Goal: Task Accomplishment & Management: Complete application form

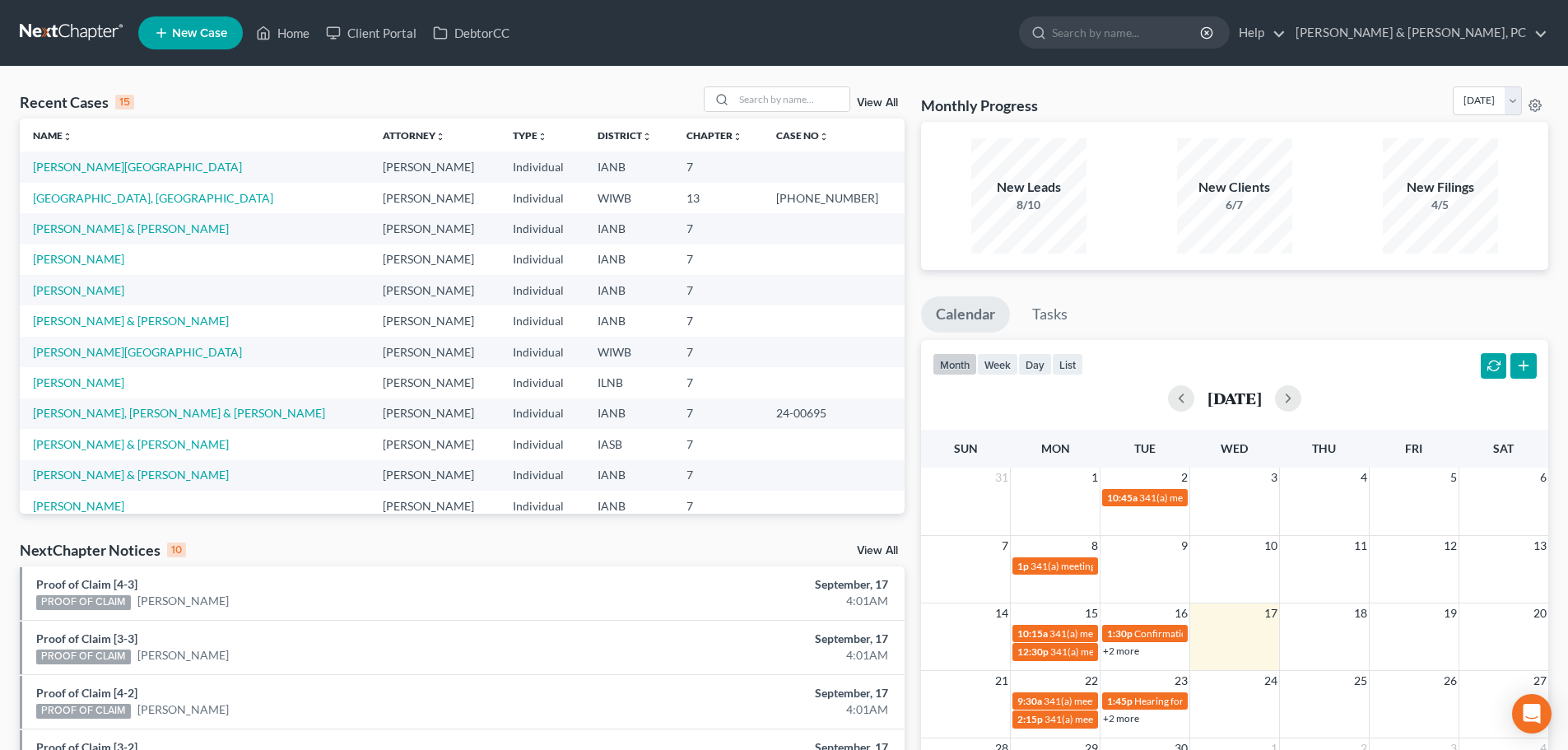
click at [201, 33] on span "New Case" at bounding box center [200, 34] width 55 height 12
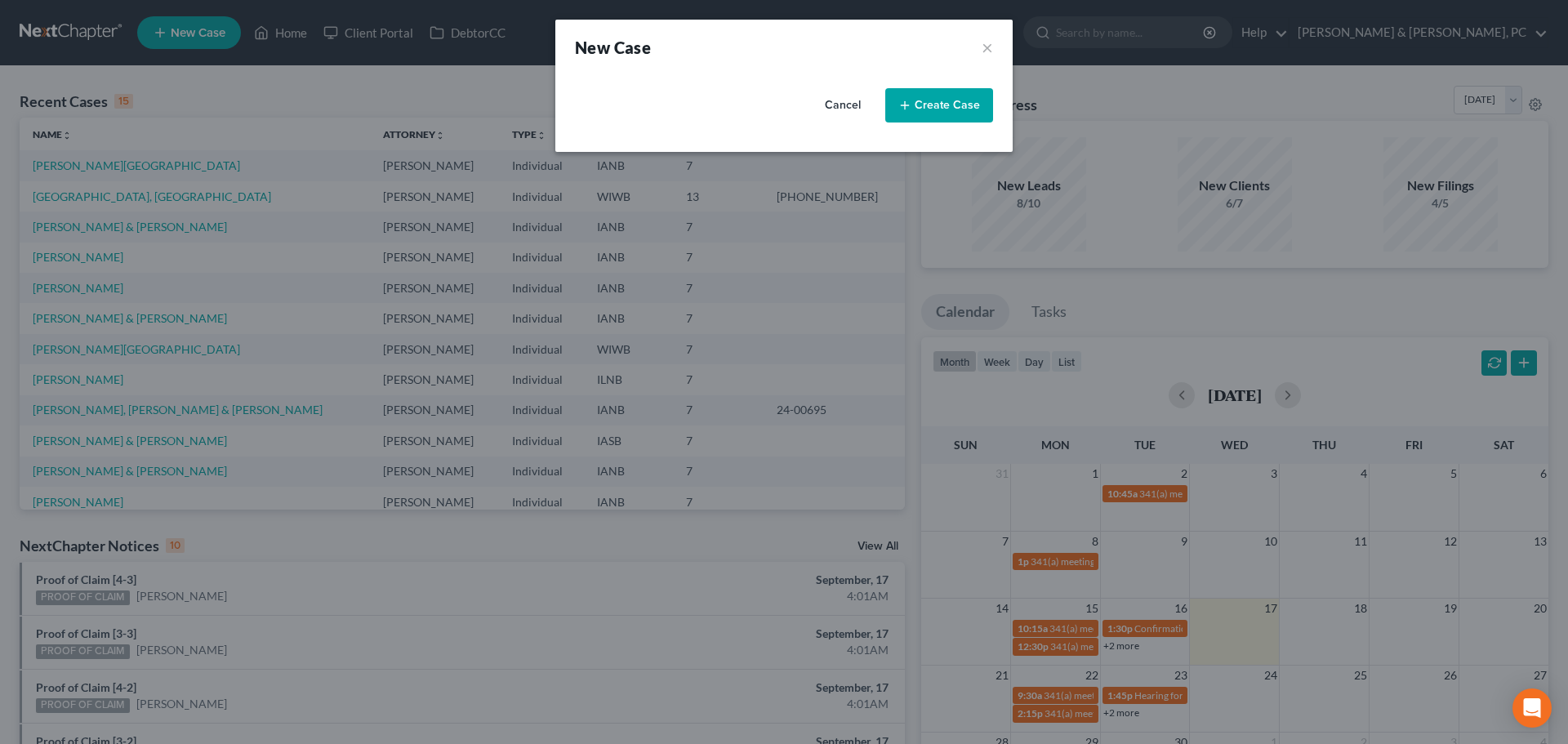
select select "29"
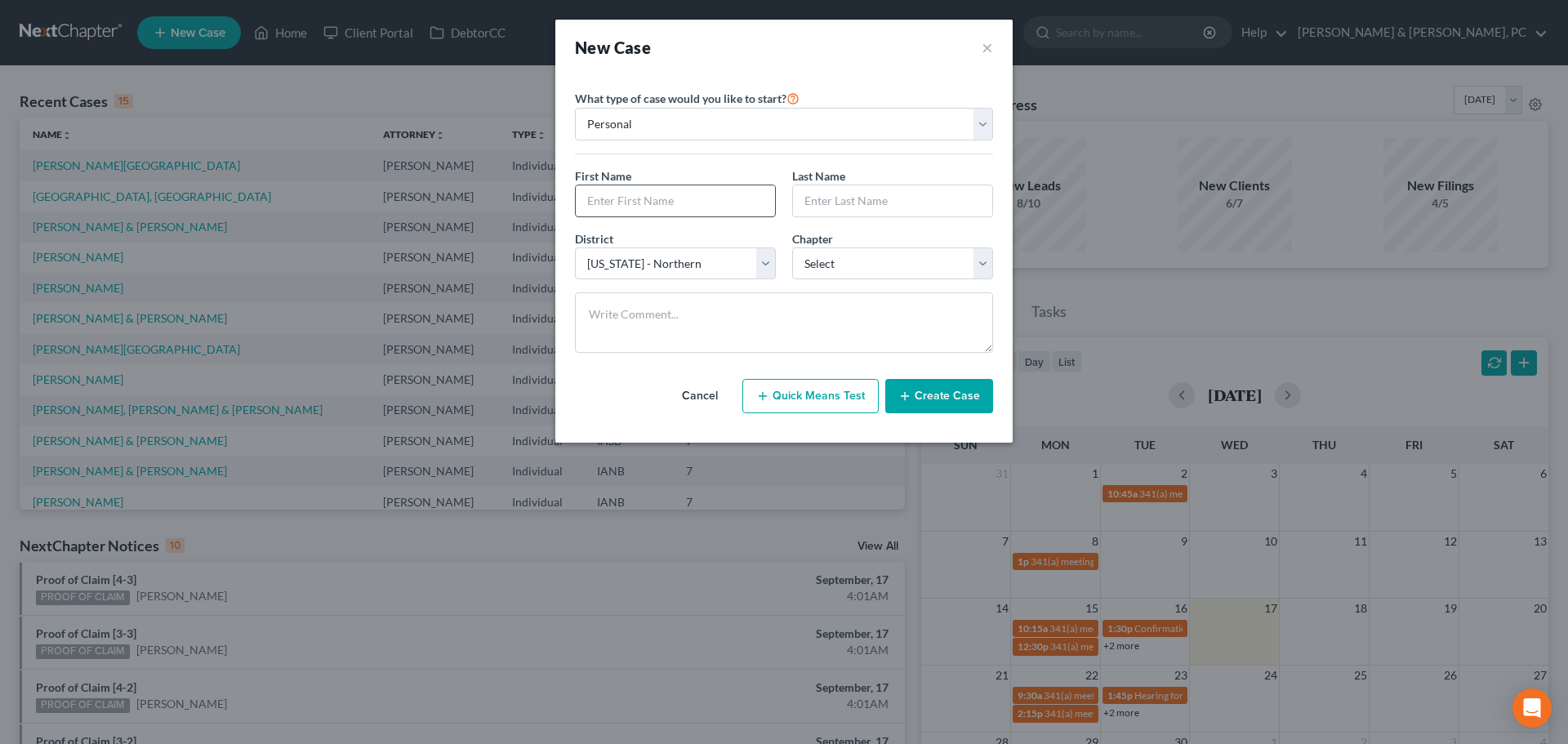
click at [671, 205] on input "text" at bounding box center [676, 200] width 199 height 31
type input "[PERSON_NAME]"
type input "[GEOGRAPHIC_DATA]"
click at [876, 263] on select "Select 7 11 12 13" at bounding box center [892, 264] width 201 height 33
select select "0"
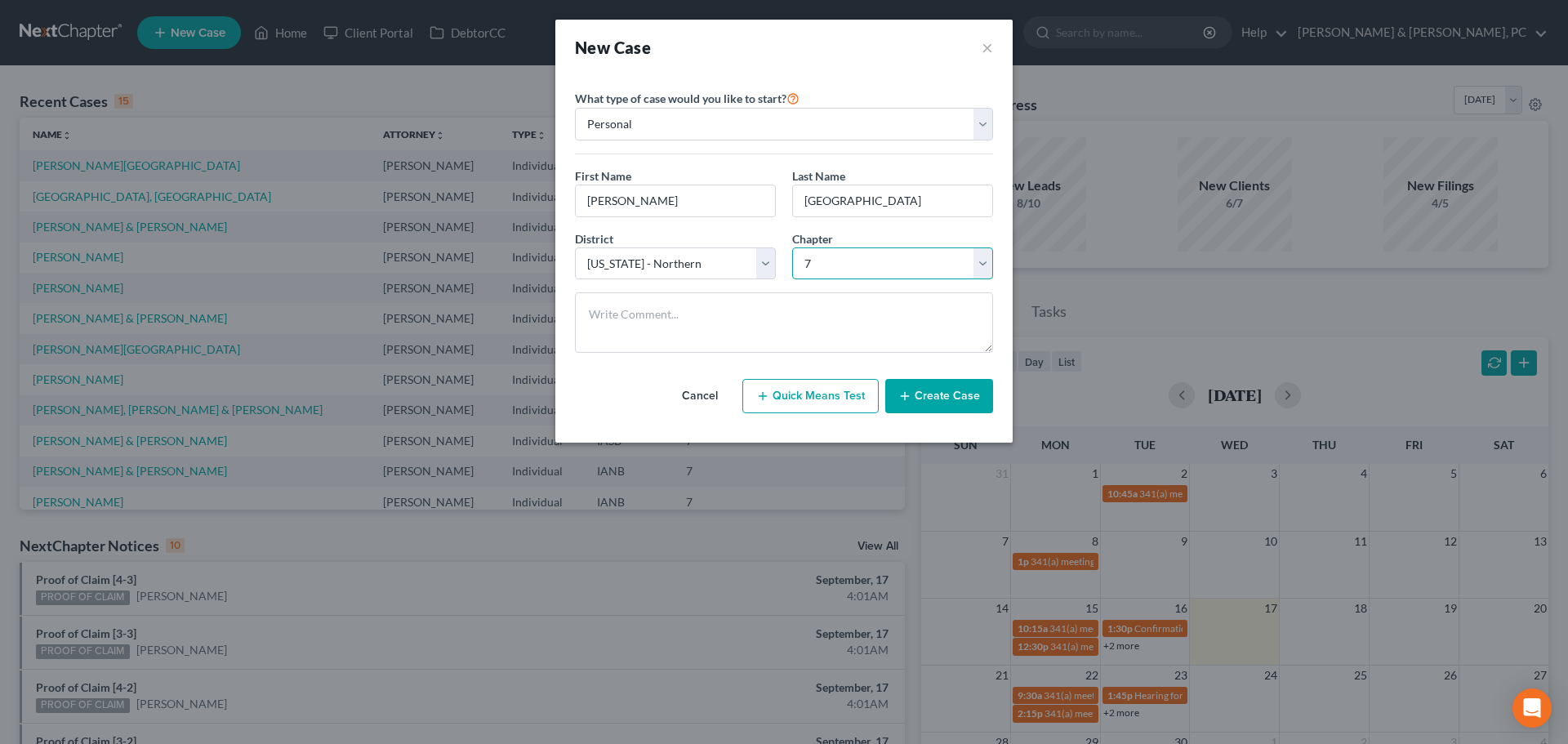
click at [792, 248] on select "Select 7 11 12 13" at bounding box center [892, 264] width 201 height 33
click at [947, 407] on button "Create Case" at bounding box center [939, 396] width 108 height 34
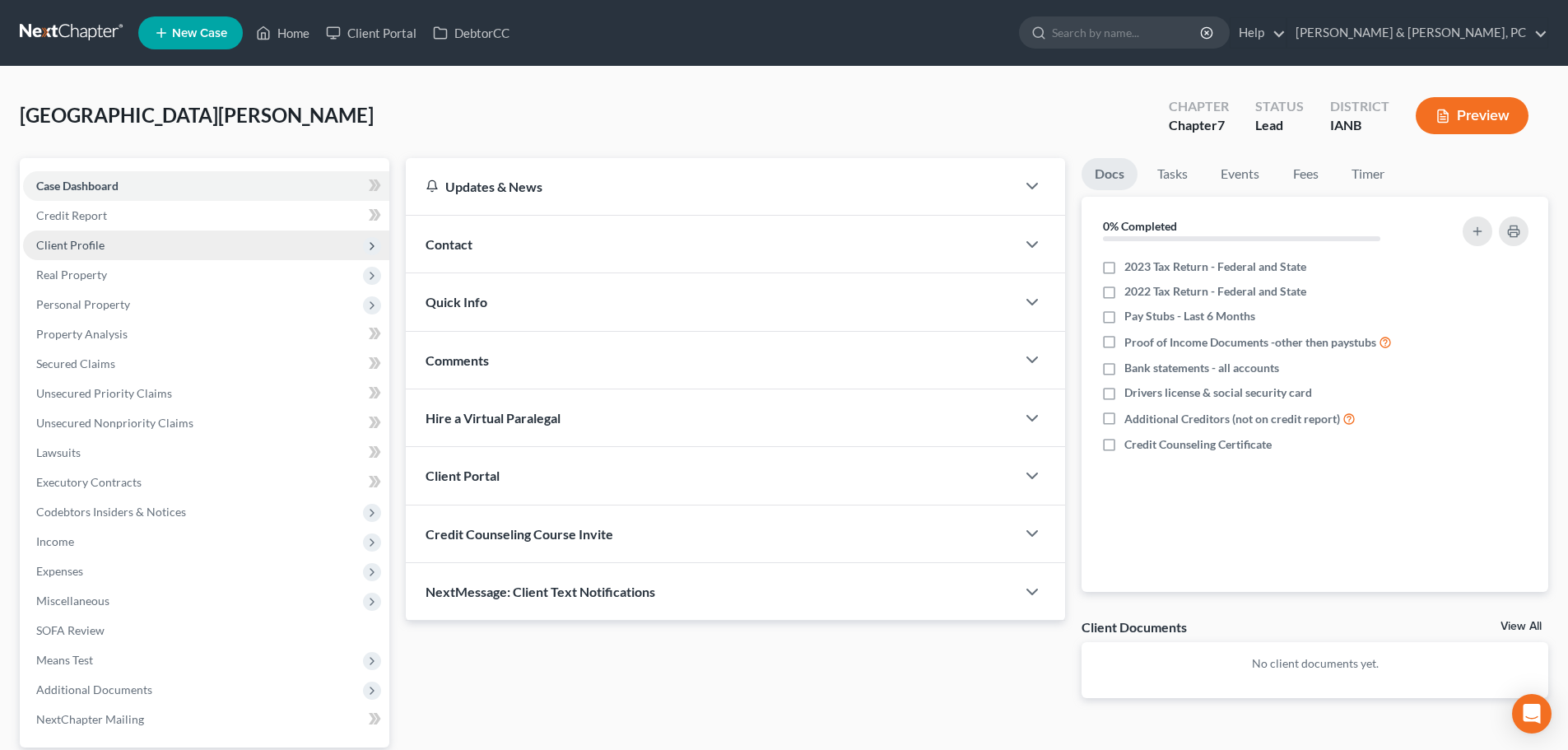
click at [122, 250] on span "Client Profile" at bounding box center [206, 244] width 366 height 29
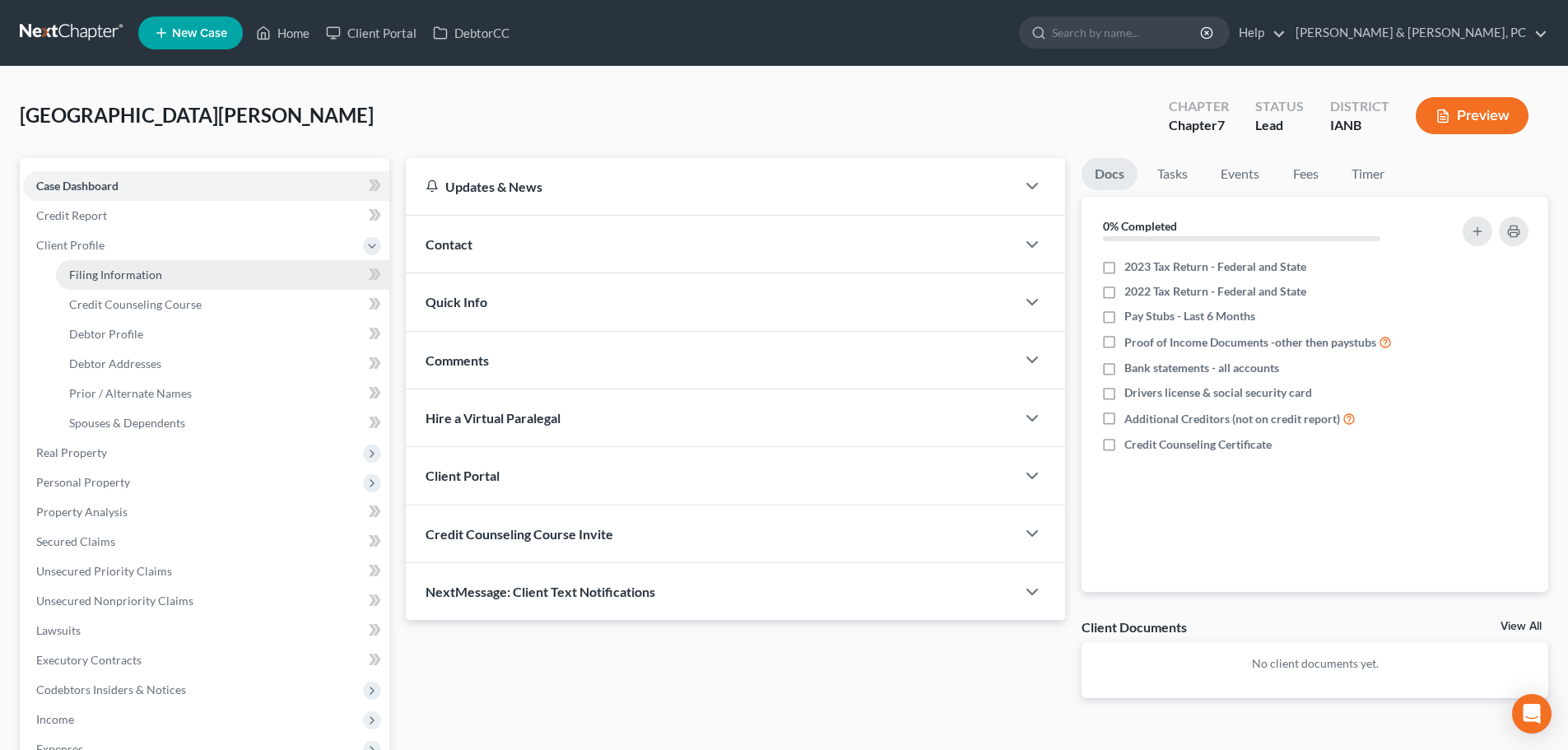
click at [124, 269] on span "Filing Information" at bounding box center [116, 275] width 93 height 14
select select "1"
select select "0"
select select "29"
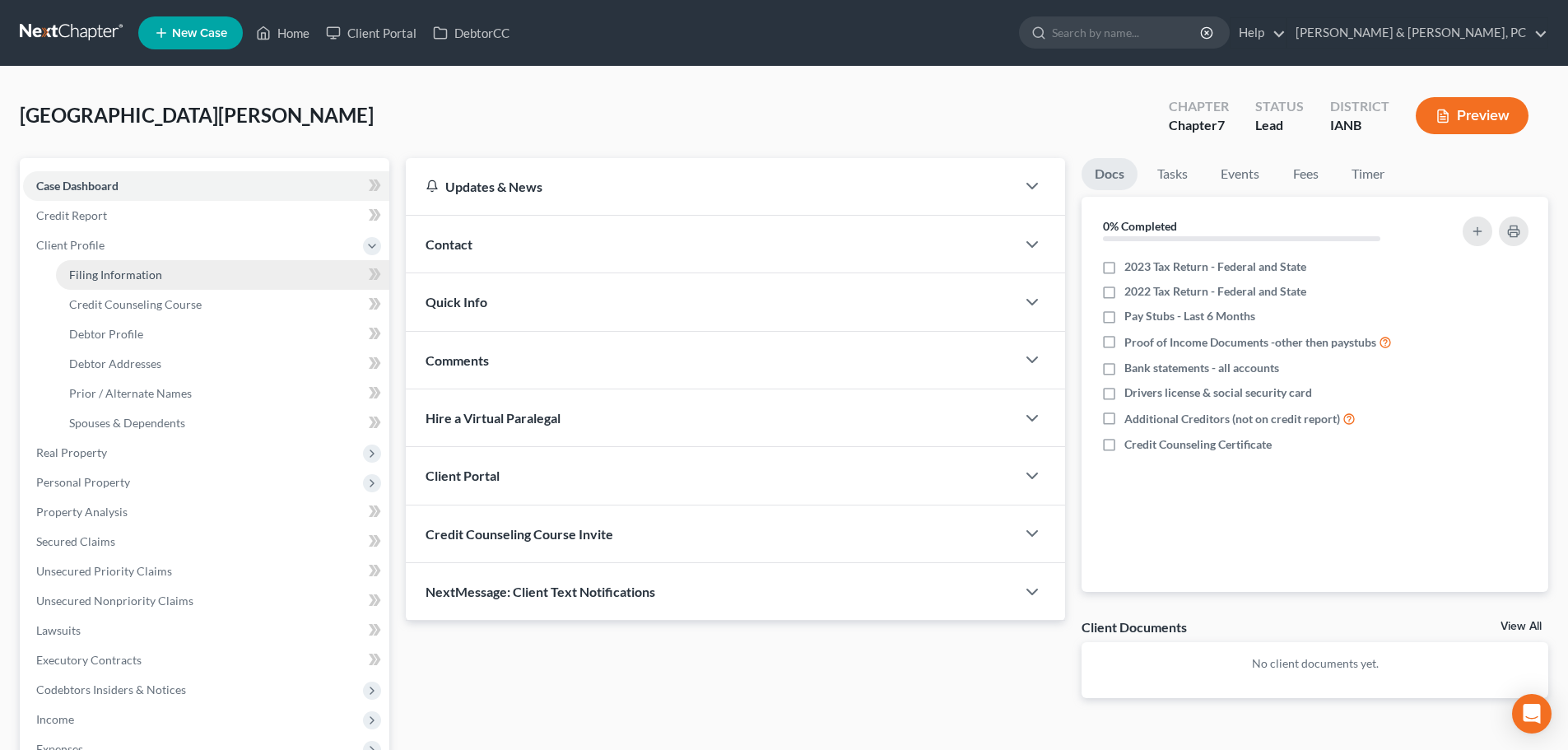
select select "16"
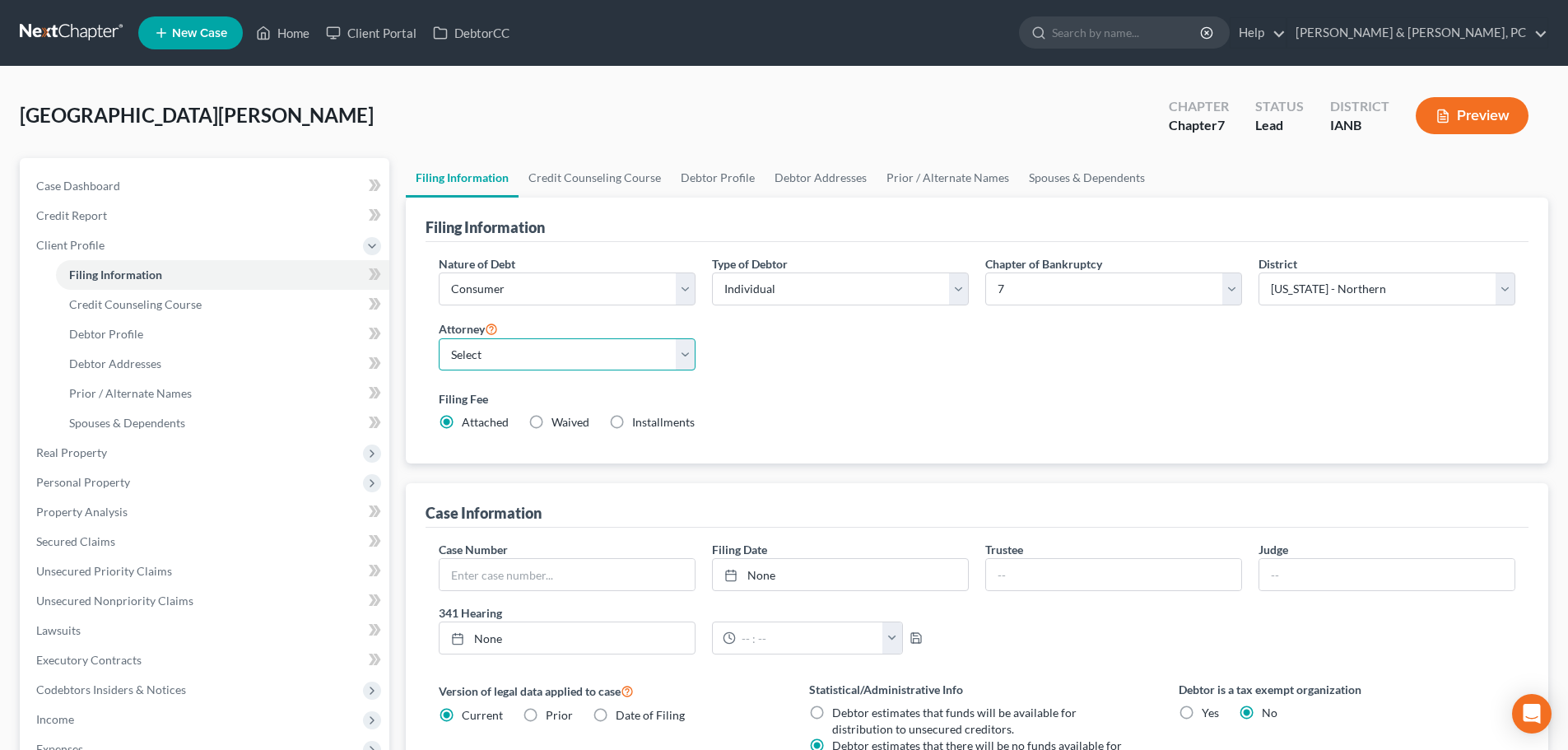
click at [510, 348] on select "Select [PERSON_NAME] - IASB [PERSON_NAME] - ILNB" at bounding box center [567, 355] width 257 height 33
select select "0"
click at [439, 339] on select "Select [PERSON_NAME] - IASB [PERSON_NAME] - ILNB" at bounding box center [567, 355] width 257 height 33
click at [871, 296] on select "Select Individual Joint" at bounding box center [840, 289] width 257 height 33
select select "1"
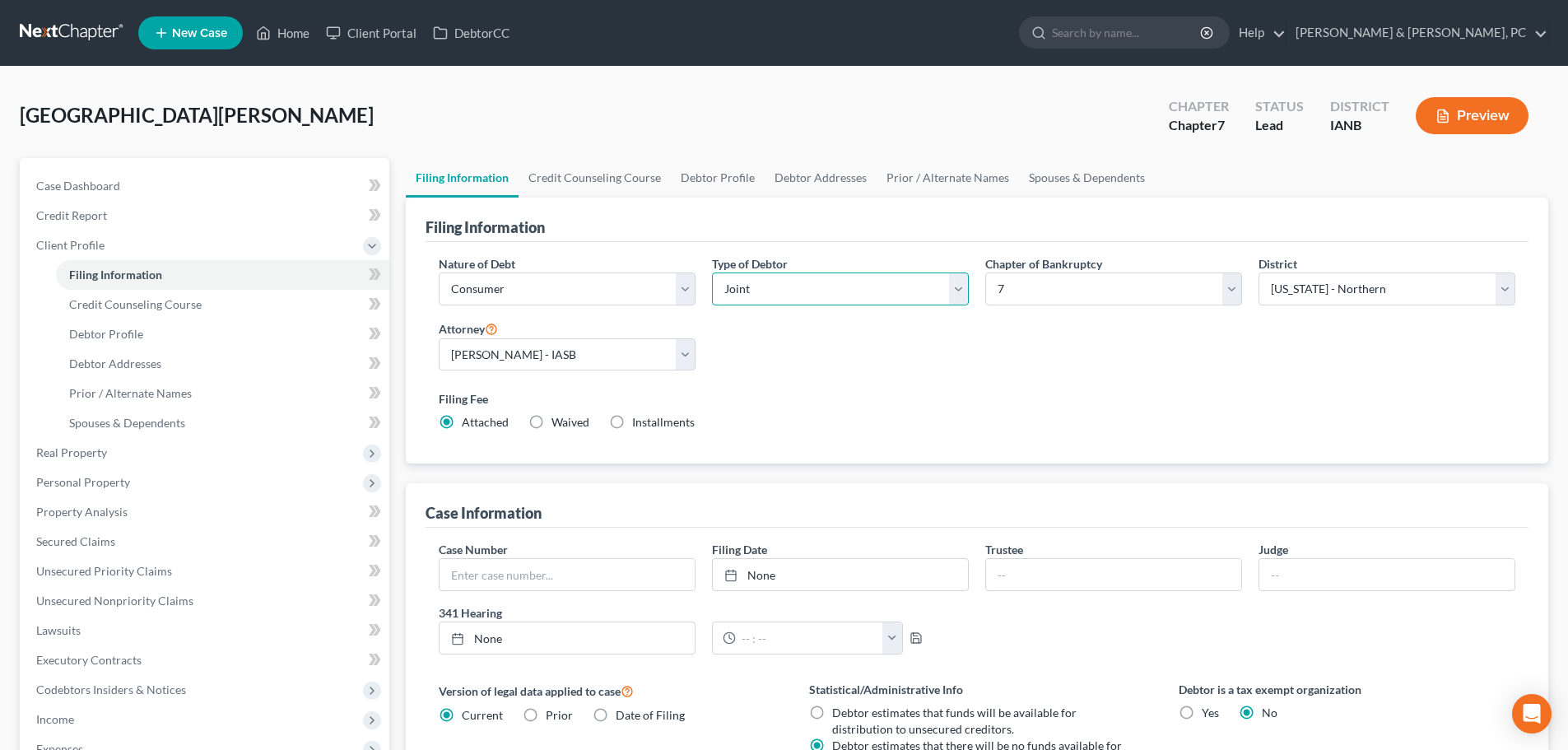
click at [712, 273] on select "Select Individual Joint" at bounding box center [840, 289] width 257 height 33
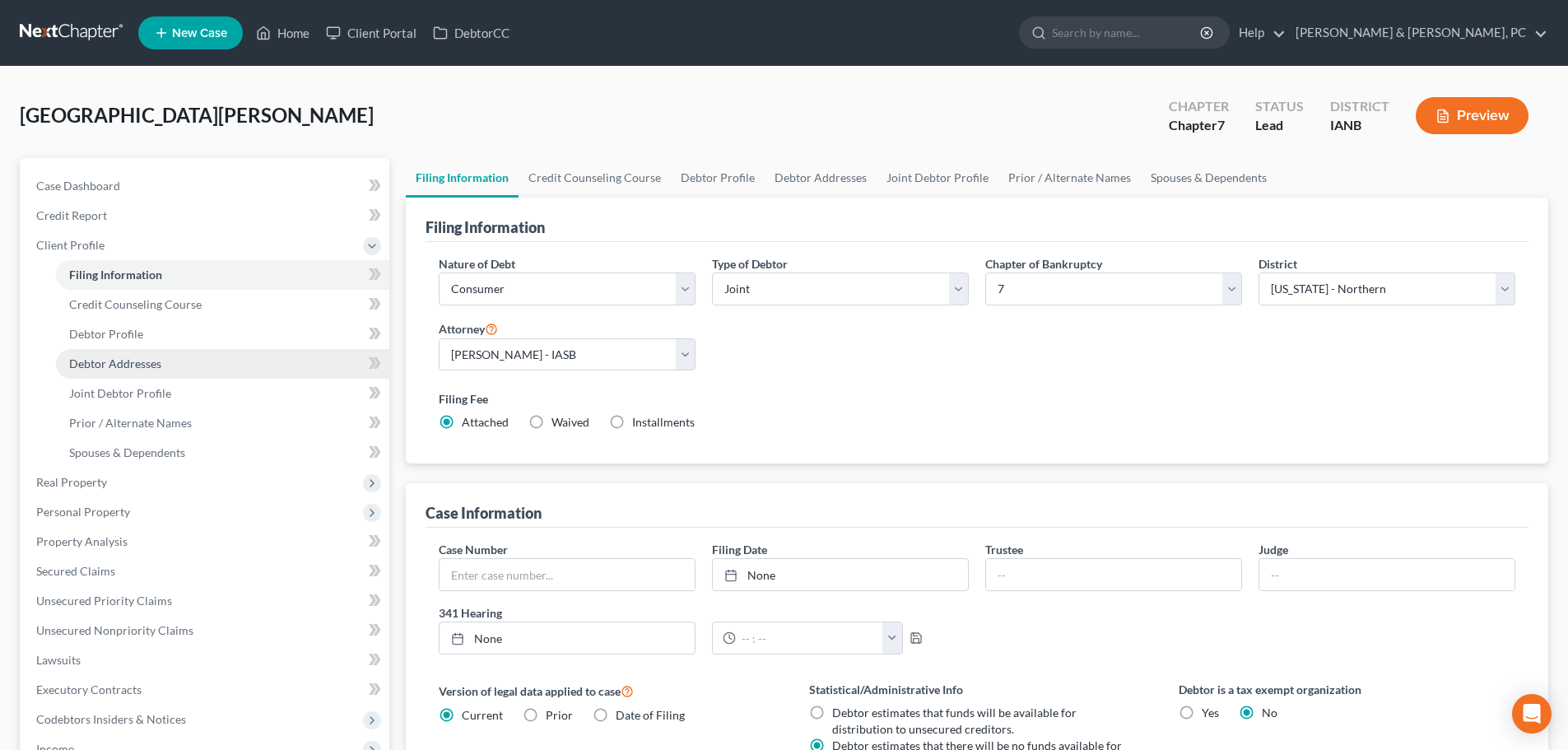
click at [152, 350] on link "Debtor Addresses" at bounding box center [222, 363] width 333 height 29
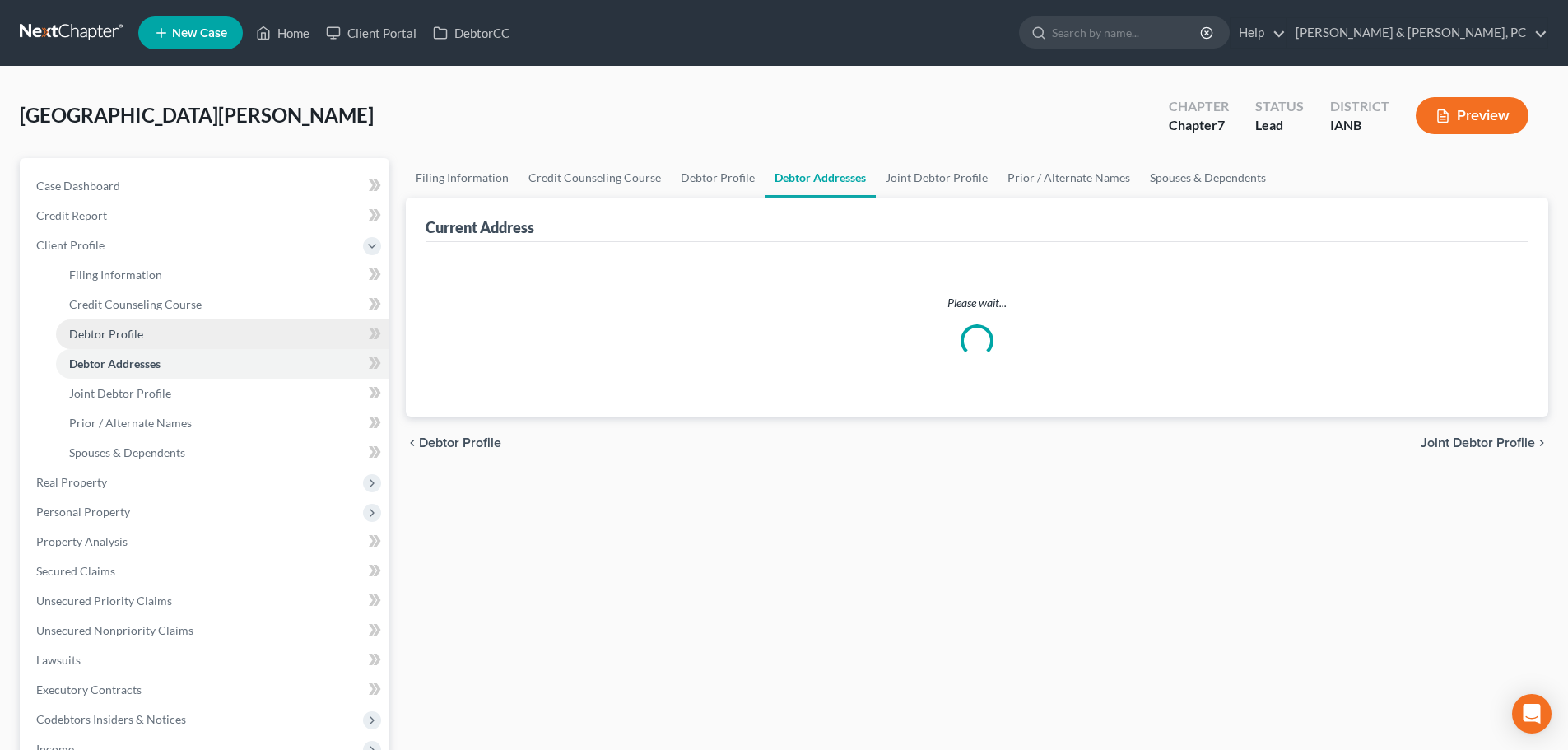
select select "0"
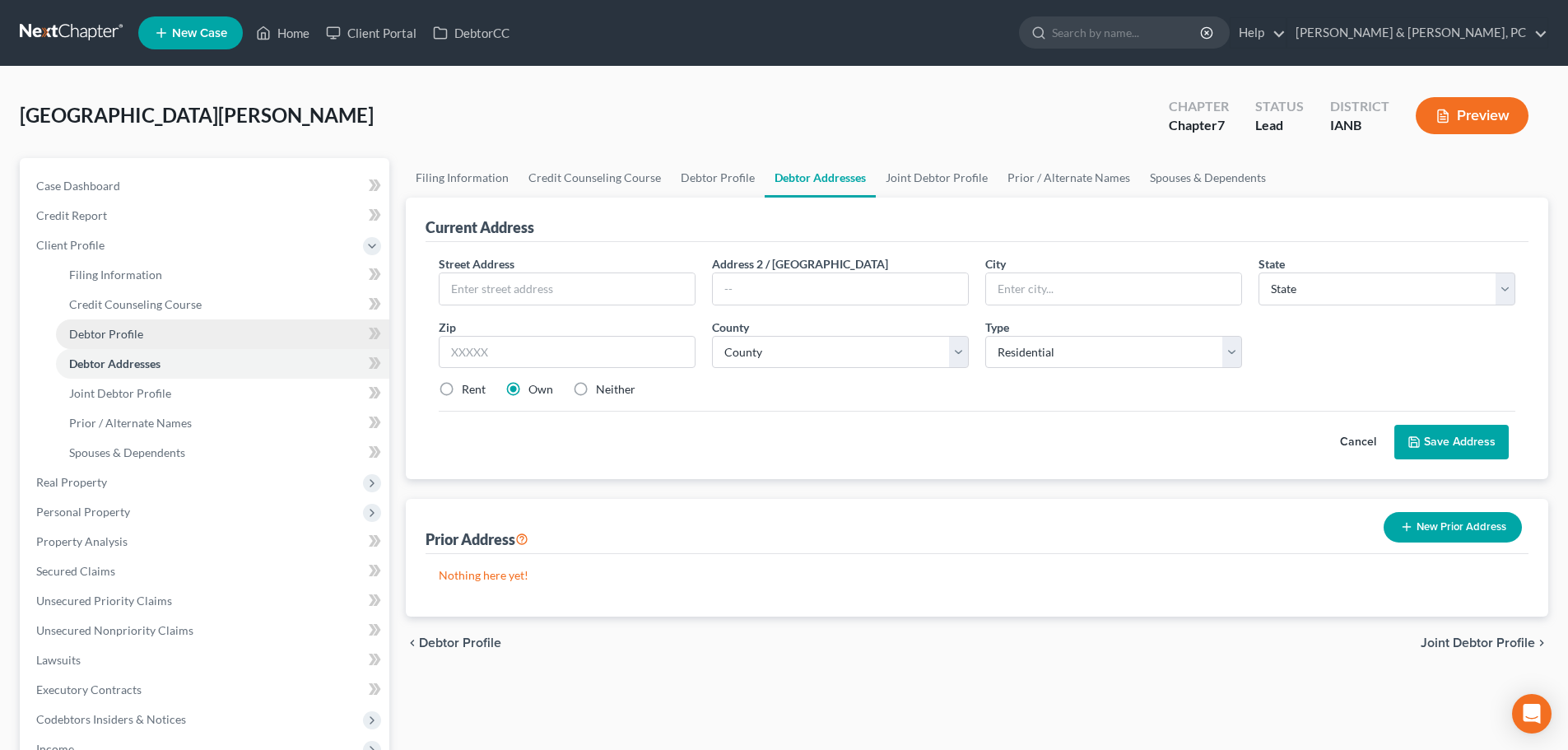
click at [148, 334] on link "Debtor Profile" at bounding box center [222, 333] width 333 height 29
select select "1"
select select "0"
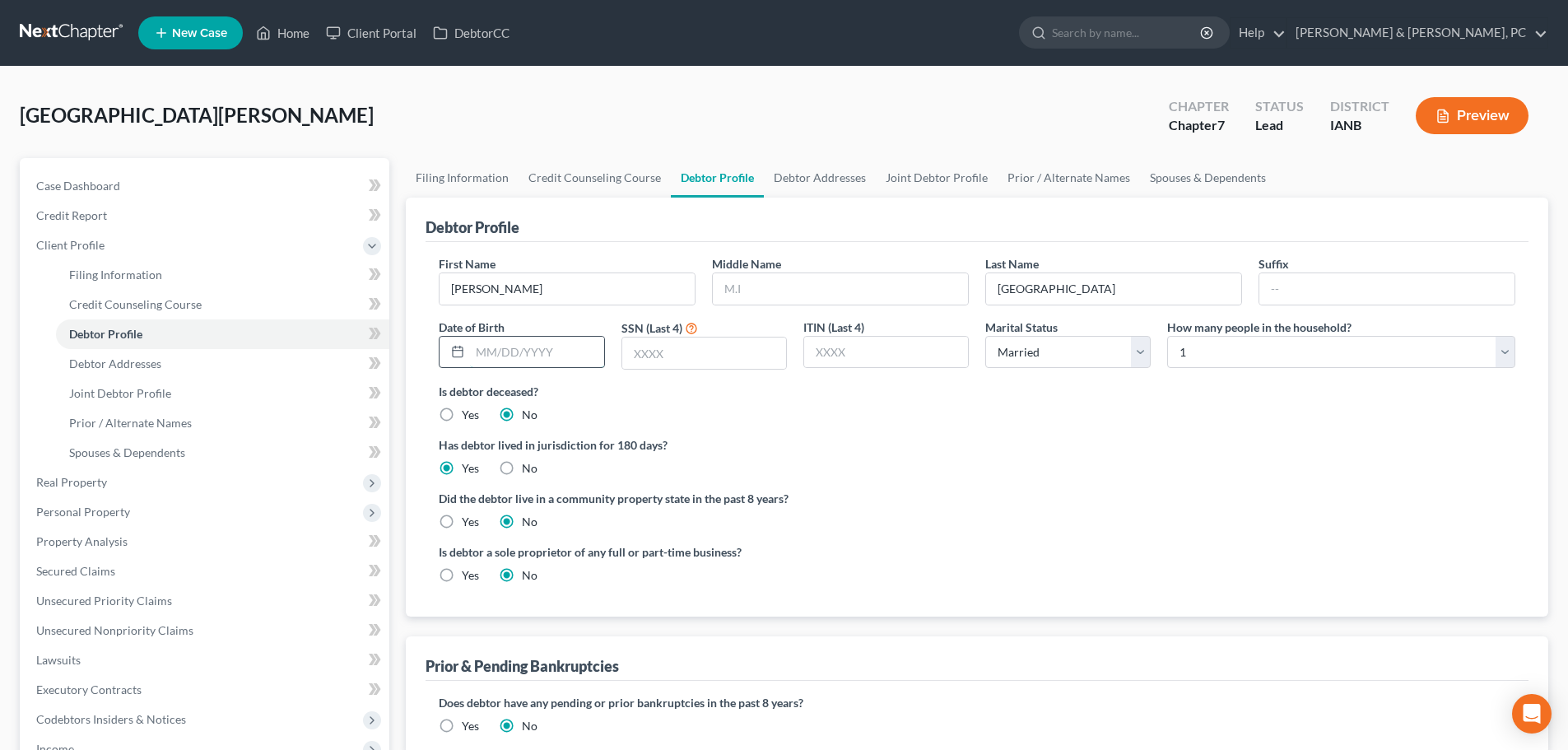
click at [511, 352] on input "text" at bounding box center [537, 352] width 133 height 31
type input "[DATE]"
type input "5771"
click at [92, 372] on link "Debtor Addresses" at bounding box center [222, 363] width 333 height 29
select select "0"
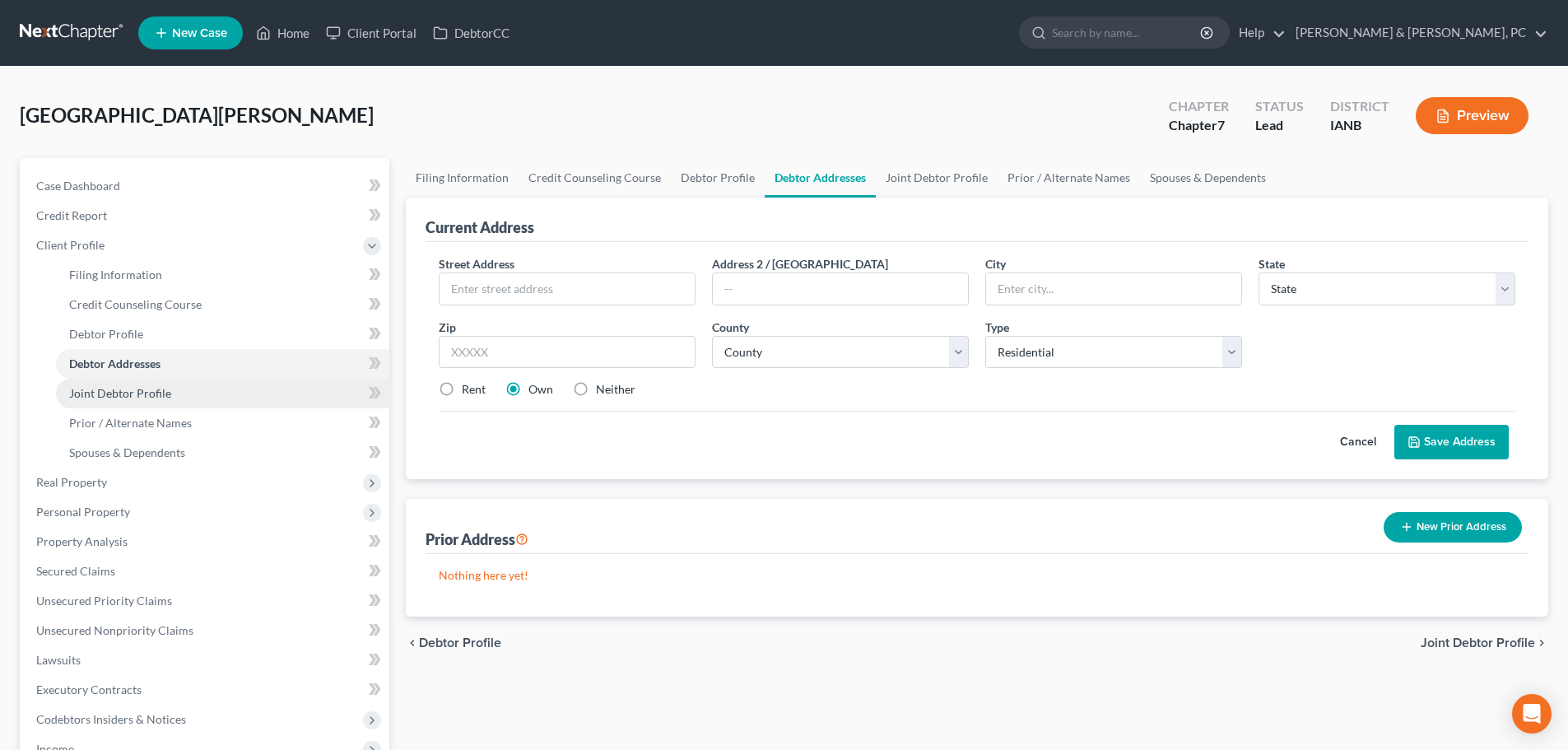
click at [123, 387] on span "Joint Debtor Profile" at bounding box center [120, 393] width 102 height 14
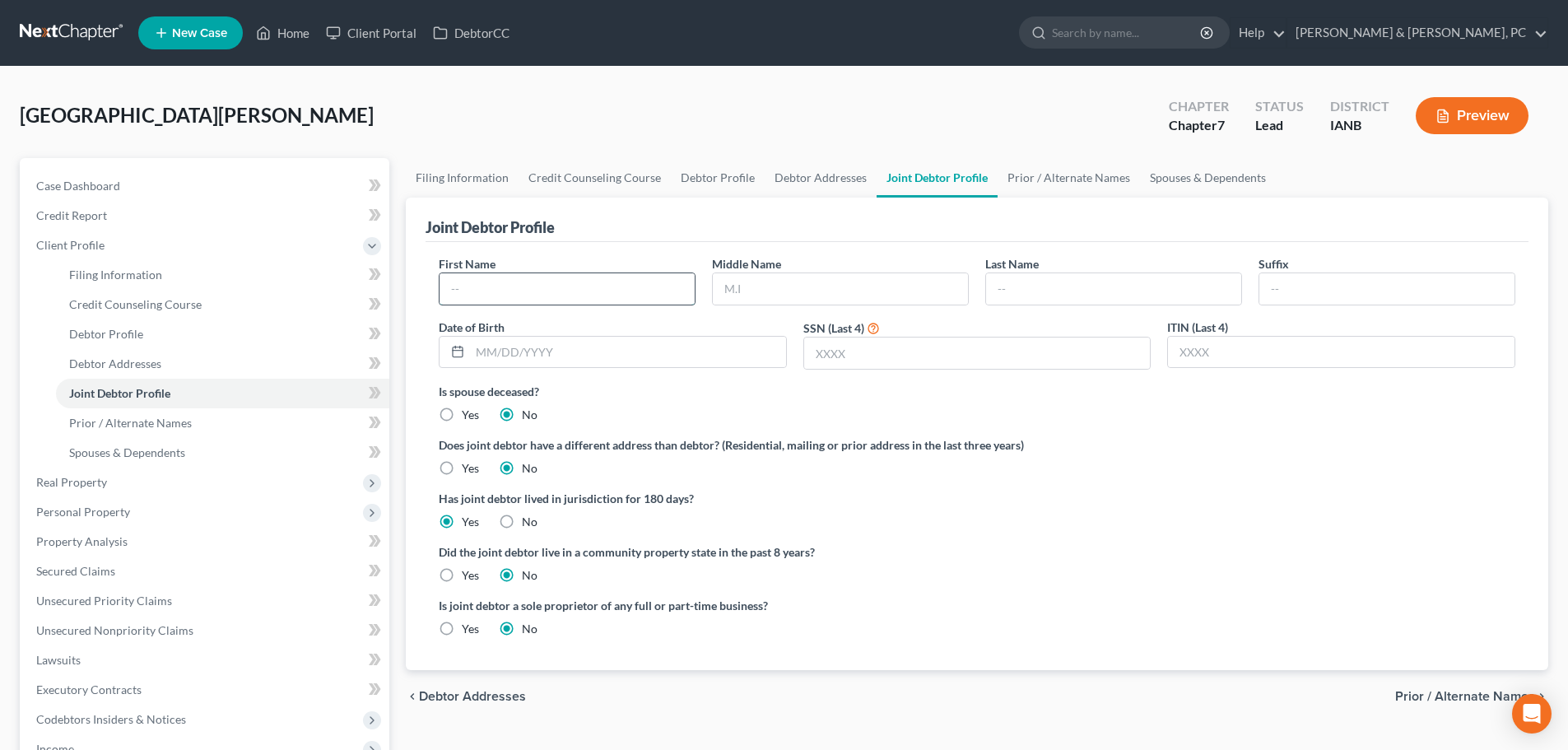
click at [477, 282] on input "text" at bounding box center [567, 289] width 255 height 31
type input "[PERSON_NAME]"
click at [636, 363] on input "text" at bounding box center [628, 352] width 316 height 31
type input "[DATE]"
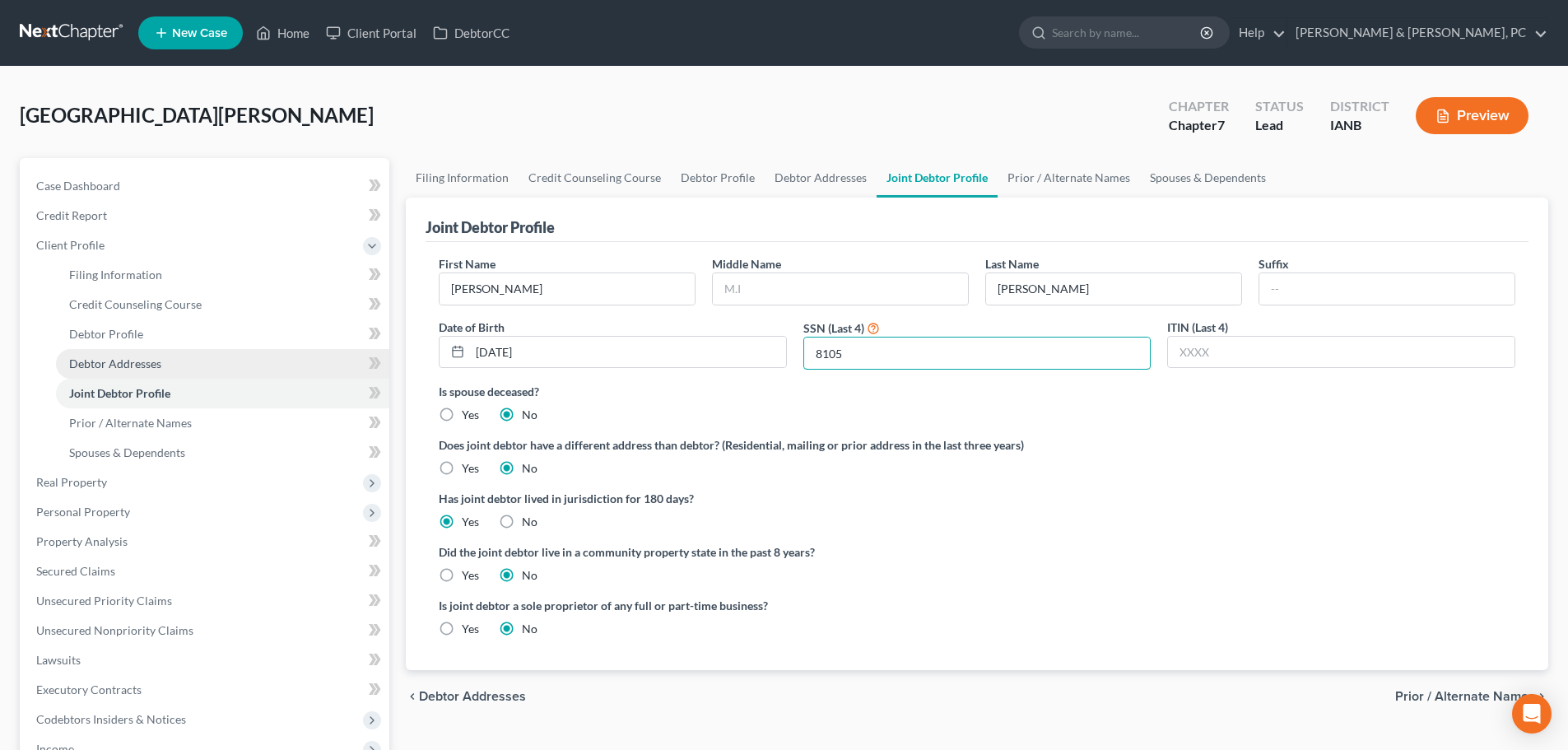
type input "8105"
click at [178, 360] on link "Debtor Addresses" at bounding box center [222, 363] width 333 height 29
select select "0"
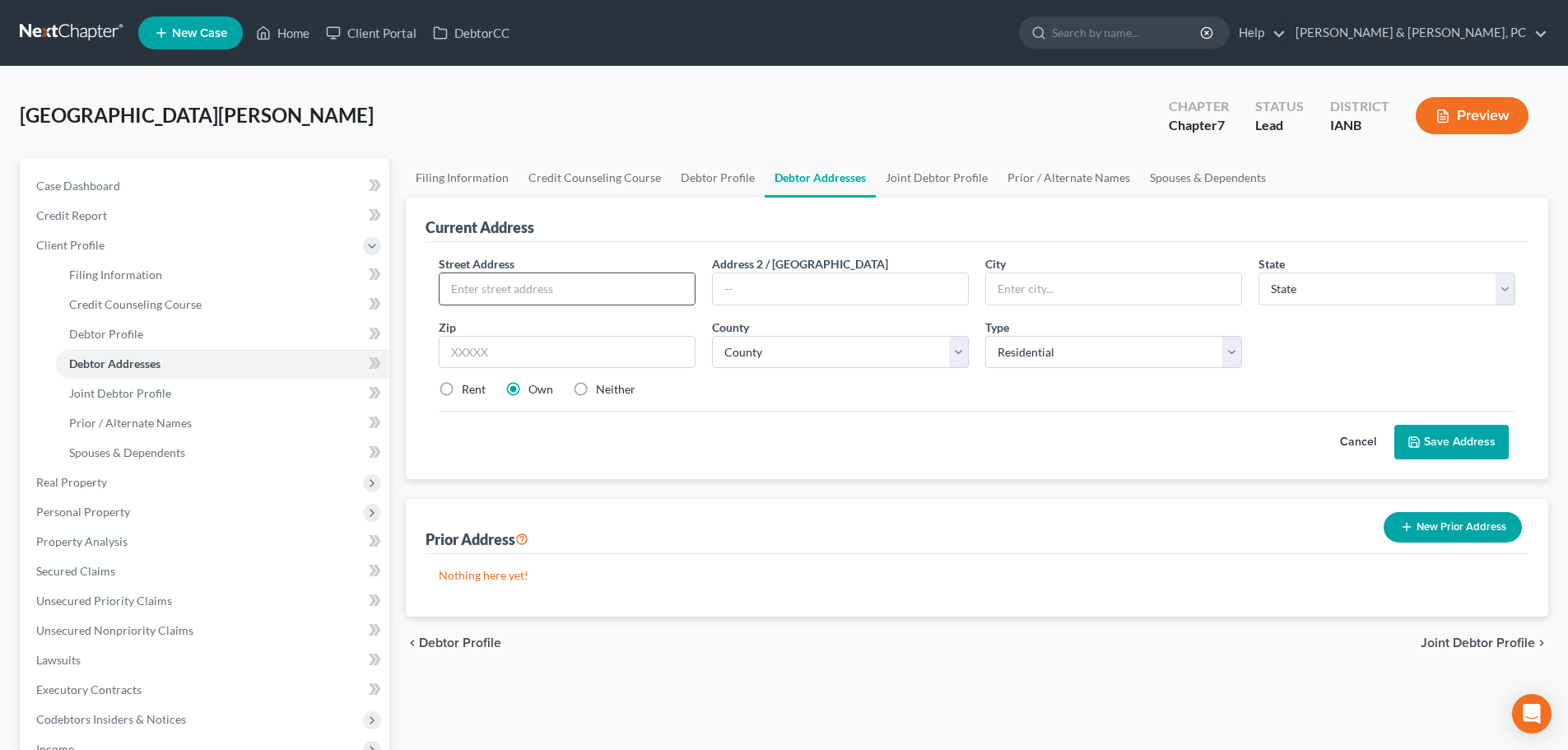
click at [464, 297] on input "text" at bounding box center [567, 289] width 255 height 31
paste input "[STREET_ADDRESS]"
type input "[STREET_ADDRESS]"
click at [1183, 282] on input "text" at bounding box center [1114, 289] width 255 height 31
type input "Maquoketa"
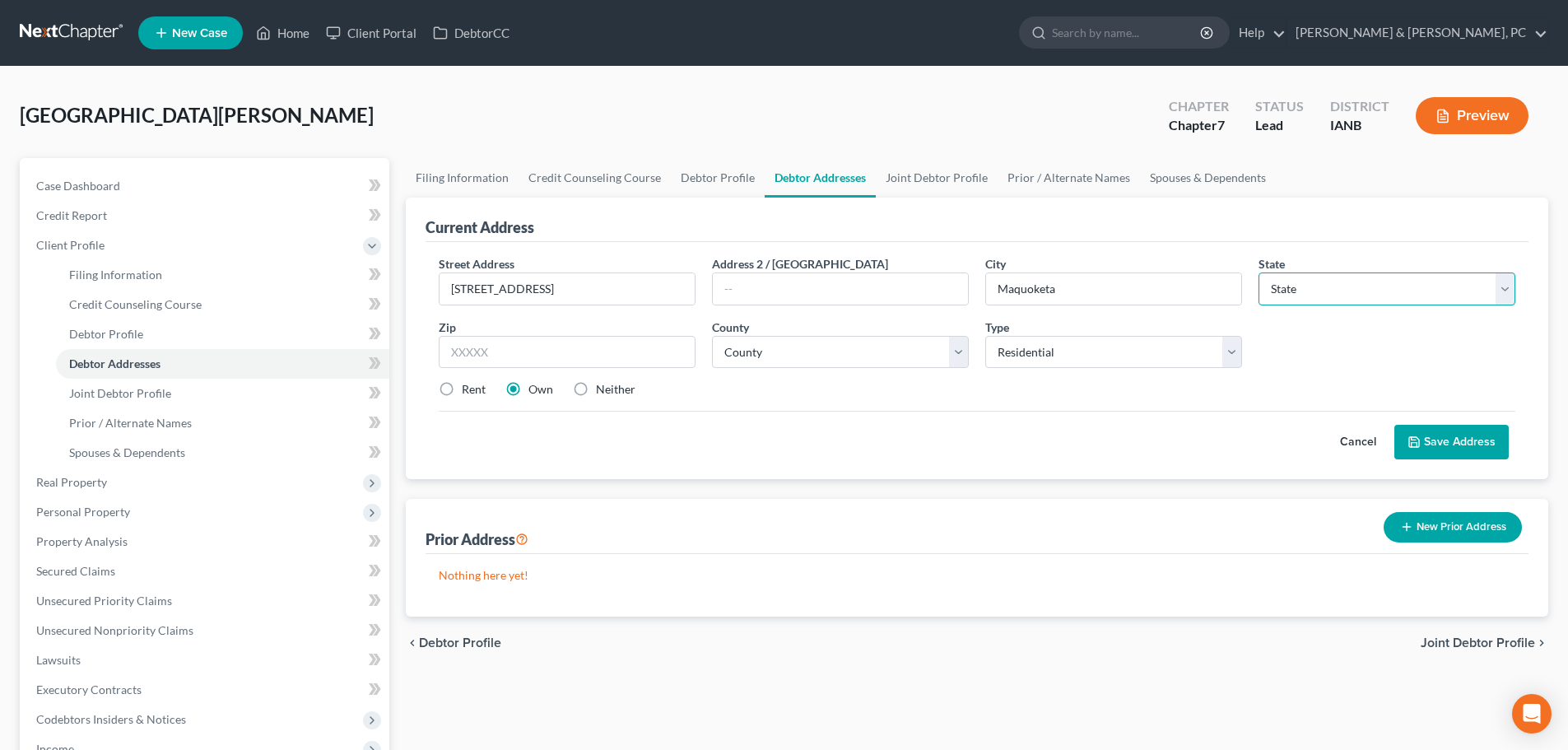
click at [1410, 297] on select "State [US_STATE] AK AR AZ CA CO CT DE DC [GEOGRAPHIC_DATA] [GEOGRAPHIC_DATA] GU…" at bounding box center [1387, 289] width 257 height 33
select select "16"
click at [1259, 273] on select "State [US_STATE] AK AR AZ CA CO CT DE DC [GEOGRAPHIC_DATA] [GEOGRAPHIC_DATA] GU…" at bounding box center [1387, 289] width 257 height 33
click at [475, 358] on input "text" at bounding box center [567, 352] width 257 height 33
type input "52060"
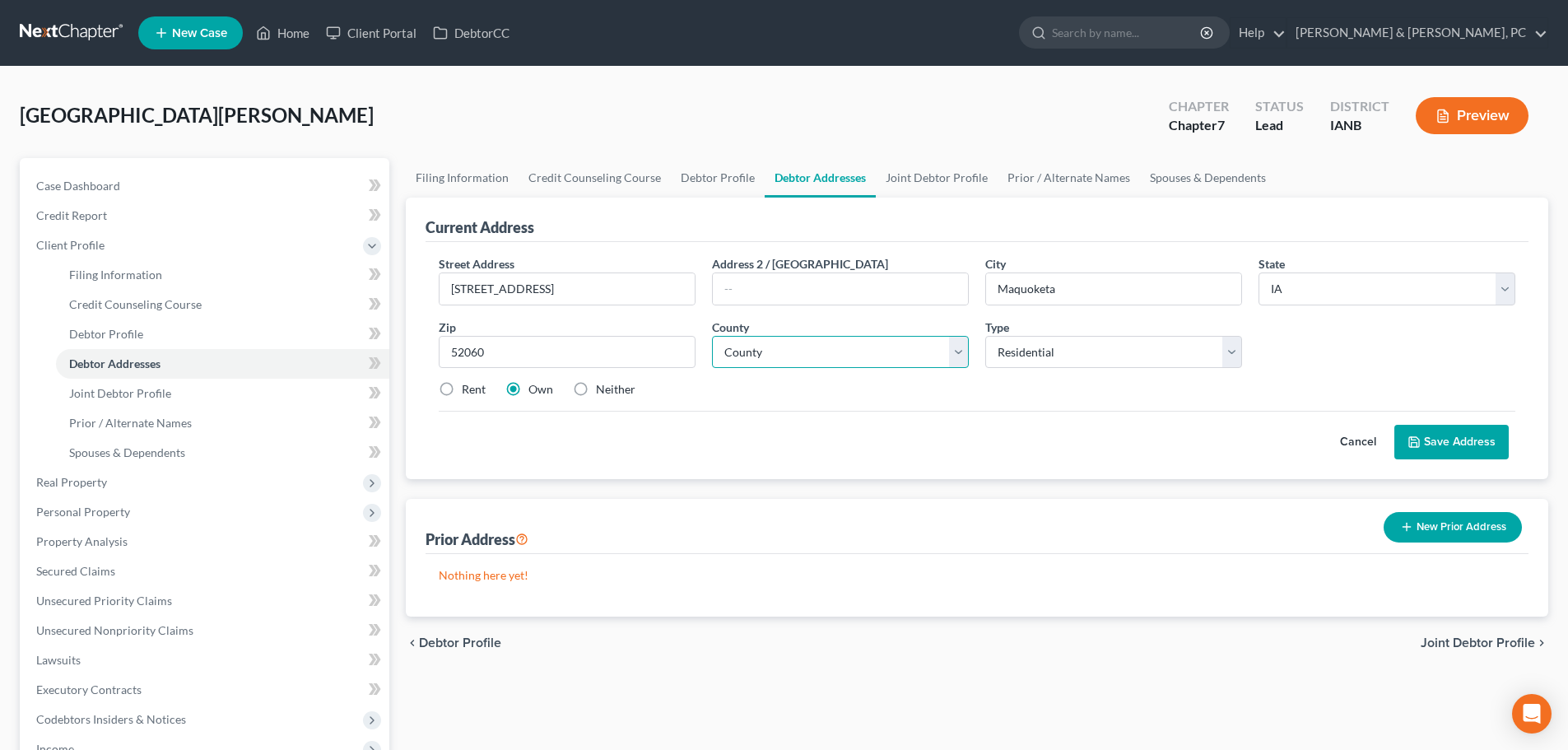
click at [796, 356] on select "County [GEOGRAPHIC_DATA] [GEOGRAPHIC_DATA] [GEOGRAPHIC_DATA] [GEOGRAPHIC_DATA] …" at bounding box center [840, 352] width 257 height 33
select select "48"
click at [712, 336] on select "County [GEOGRAPHIC_DATA] [GEOGRAPHIC_DATA] [GEOGRAPHIC_DATA] [GEOGRAPHIC_DATA] …" at bounding box center [840, 352] width 257 height 33
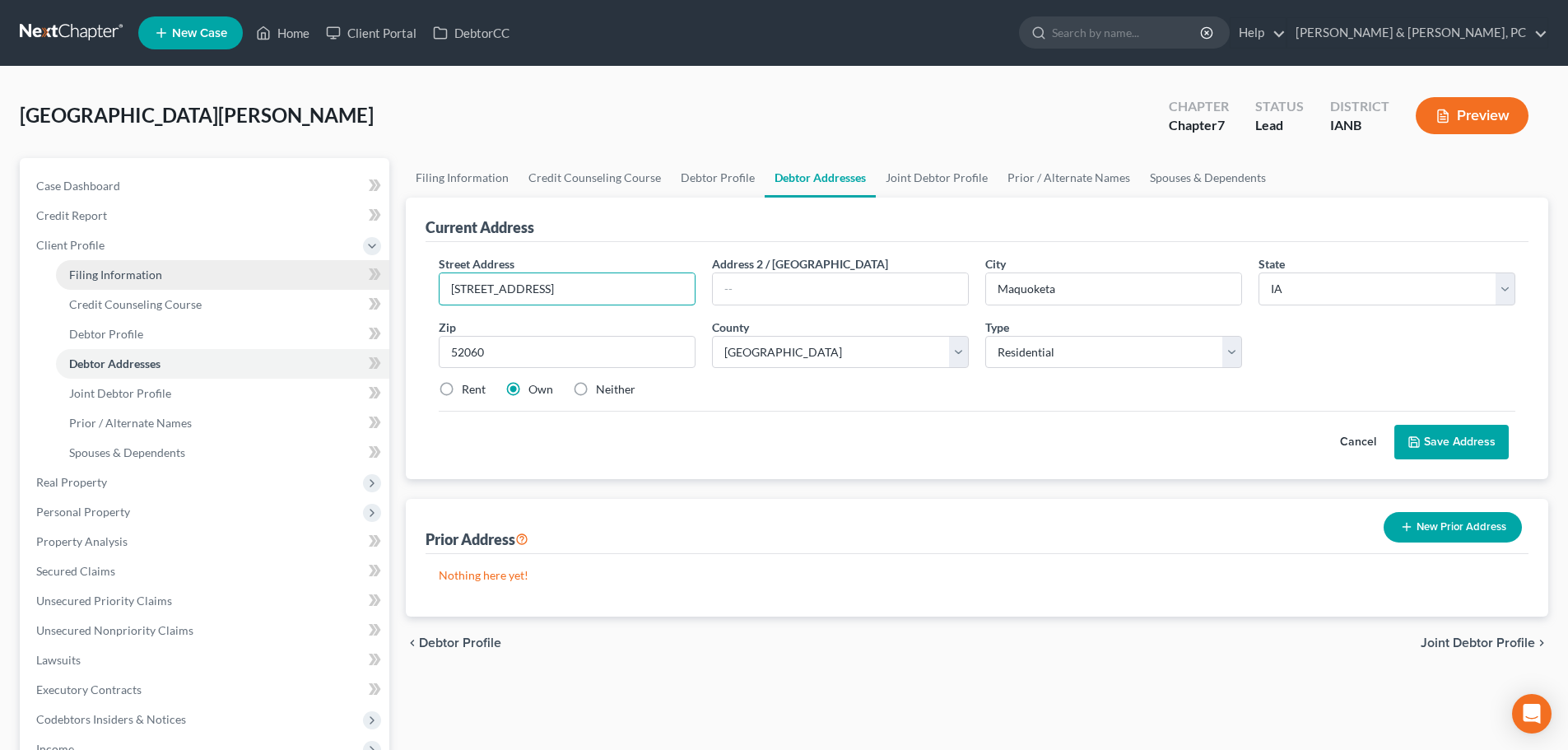
drag, startPoint x: 627, startPoint y: 283, endPoint x: 187, endPoint y: 272, distance: 440.1
click at [187, 272] on div "Petition Navigation Case Dashboard Payments Invoices Payments Payments Credit R…" at bounding box center [784, 603] width 1546 height 891
paste input "[STREET_ADDRESS]"
type input "[STREET_ADDRESS]"
click at [1444, 447] on button "Save Address" at bounding box center [1452, 442] width 115 height 35
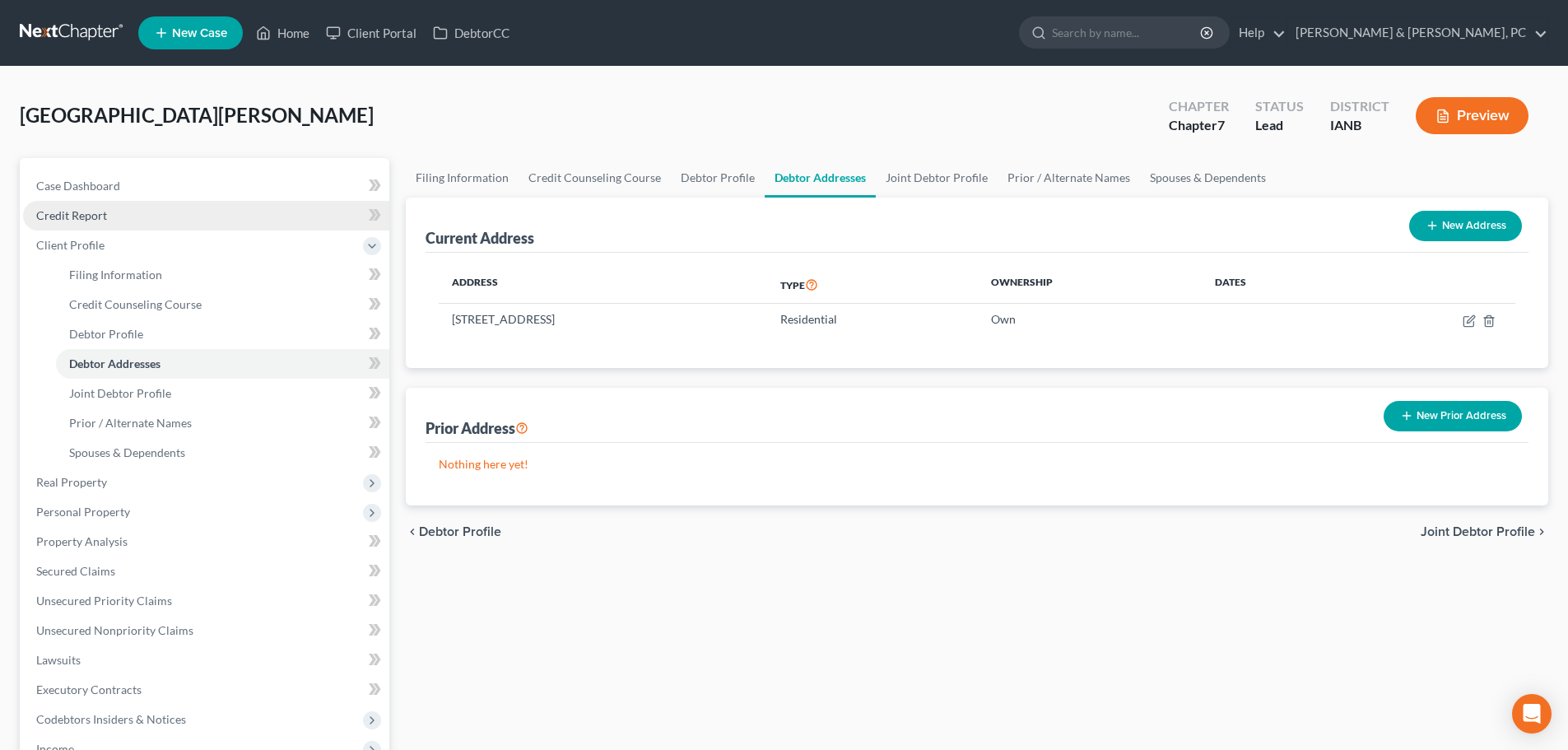
click at [128, 228] on link "Credit Report" at bounding box center [206, 215] width 366 height 29
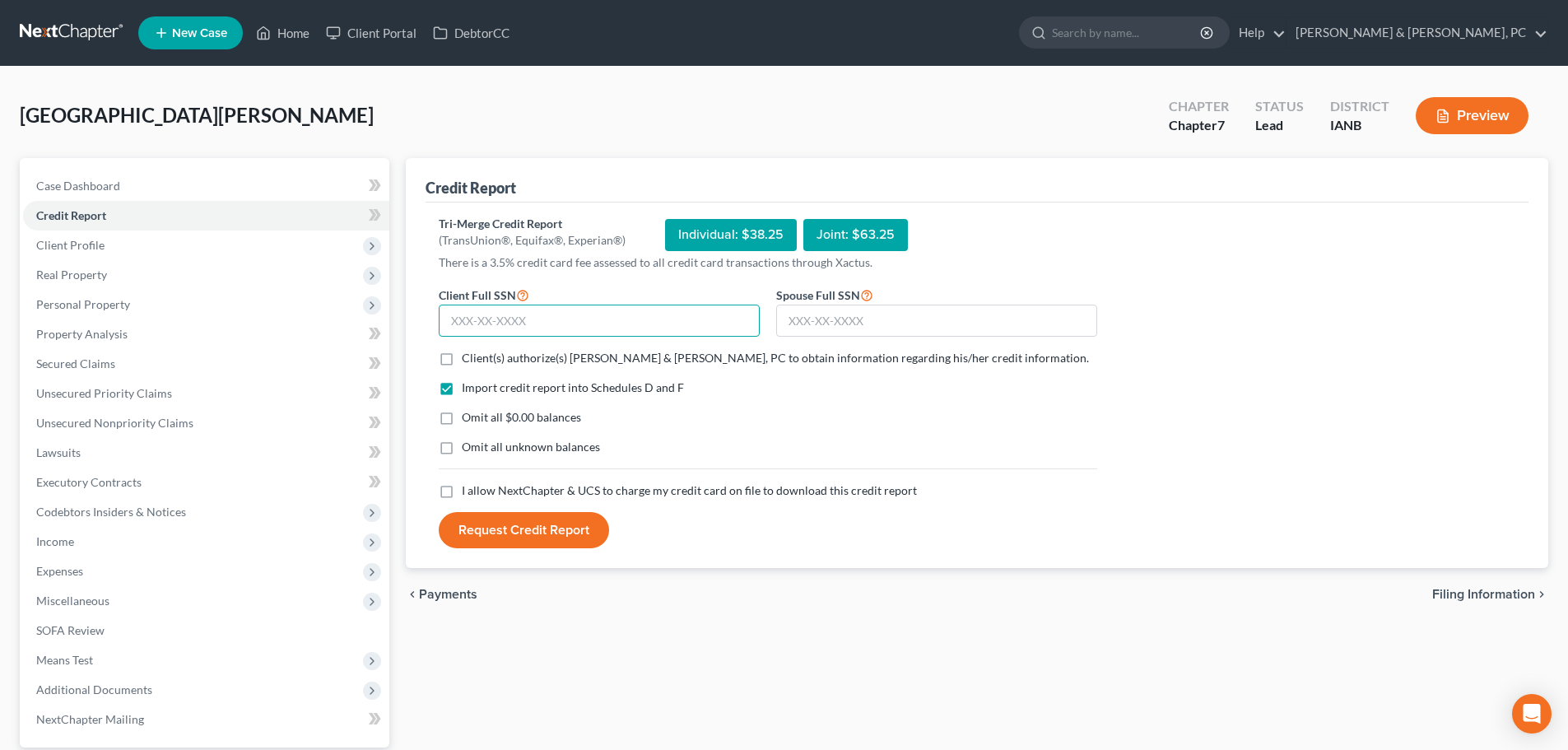
click at [469, 320] on input "text" at bounding box center [599, 321] width 321 height 33
paste input "482-25-5771"
type input "482-25-5771"
click at [845, 313] on input "text" at bounding box center [936, 321] width 321 height 33
paste input "397-11-8105"
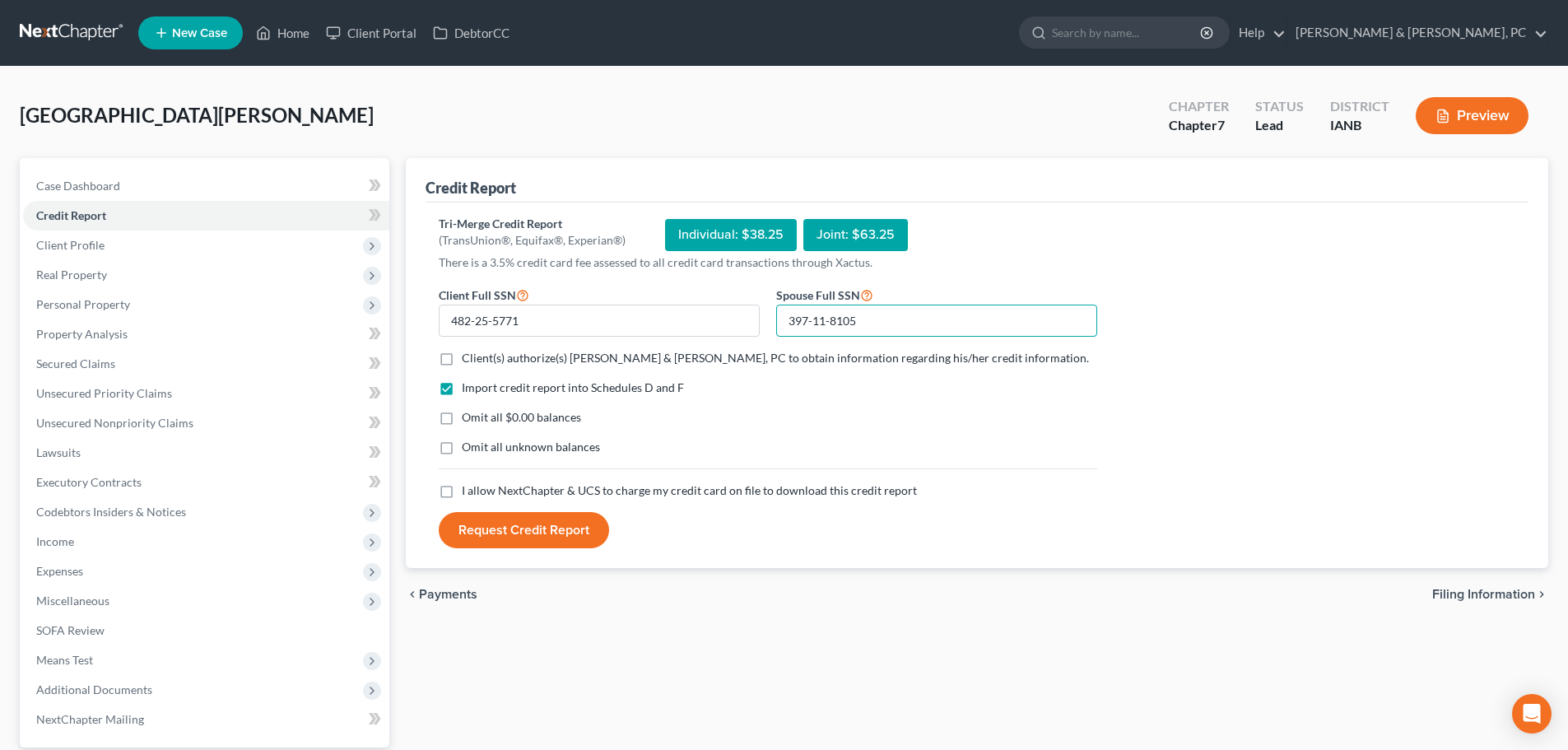
type input "397-11-8105"
click at [476, 352] on span "Client(s) authorize(s) [PERSON_NAME] & [PERSON_NAME], PC to obtain information …" at bounding box center [776, 358] width 628 height 14
click at [476, 352] on input "Client(s) authorize(s) [PERSON_NAME] & [PERSON_NAME], PC to obtain information …" at bounding box center [474, 355] width 11 height 11
checkbox input "true"
click at [462, 419] on label "Omit all $0.00 balances" at bounding box center [522, 417] width 119 height 17
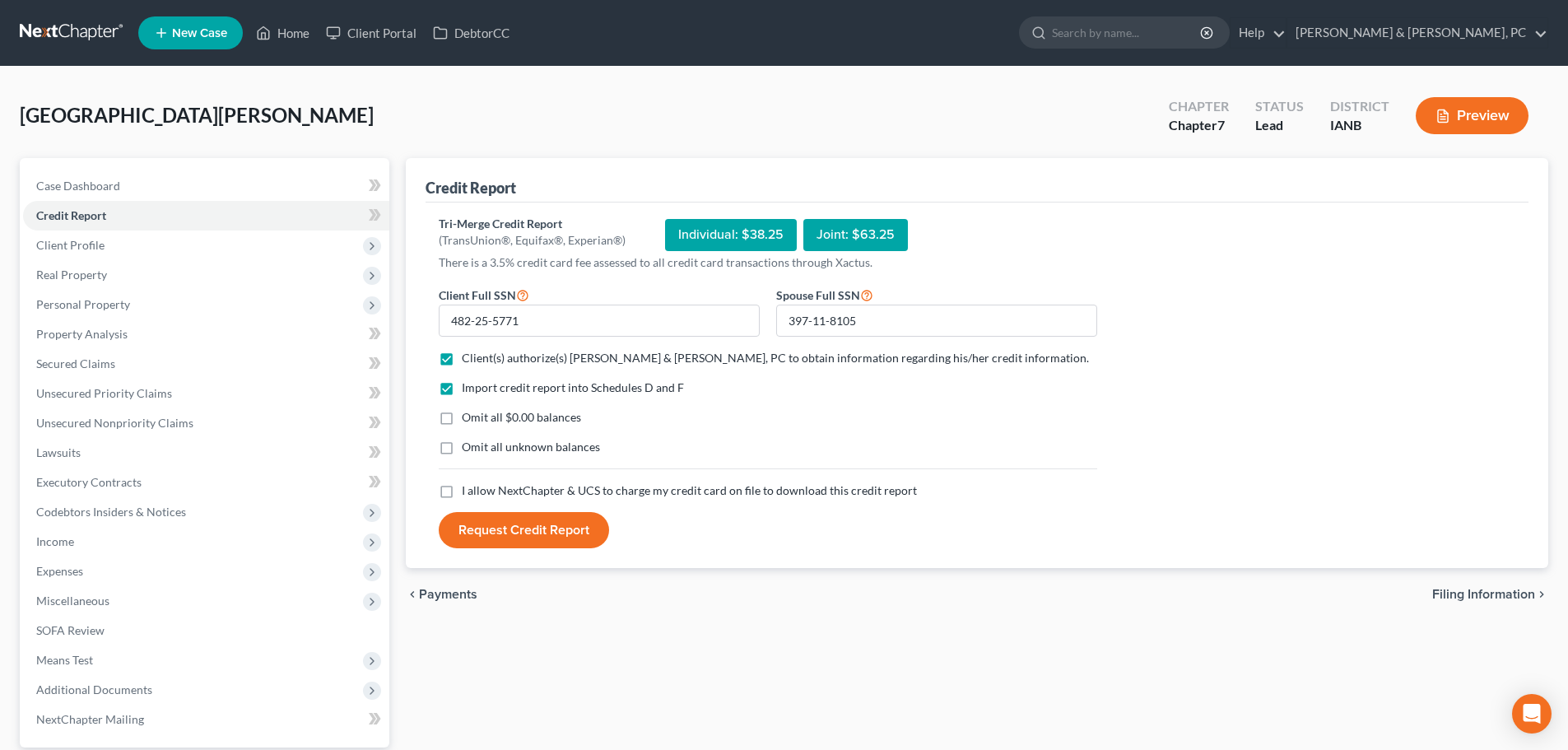
click at [468, 419] on input "Omit all $0.00 balances" at bounding box center [474, 414] width 11 height 11
checkbox input "true"
click at [463, 449] on span "Omit all unknown balances" at bounding box center [532, 447] width 139 height 14
click at [468, 449] on input "Omit all unknown balances" at bounding box center [474, 444] width 11 height 11
checkbox input "true"
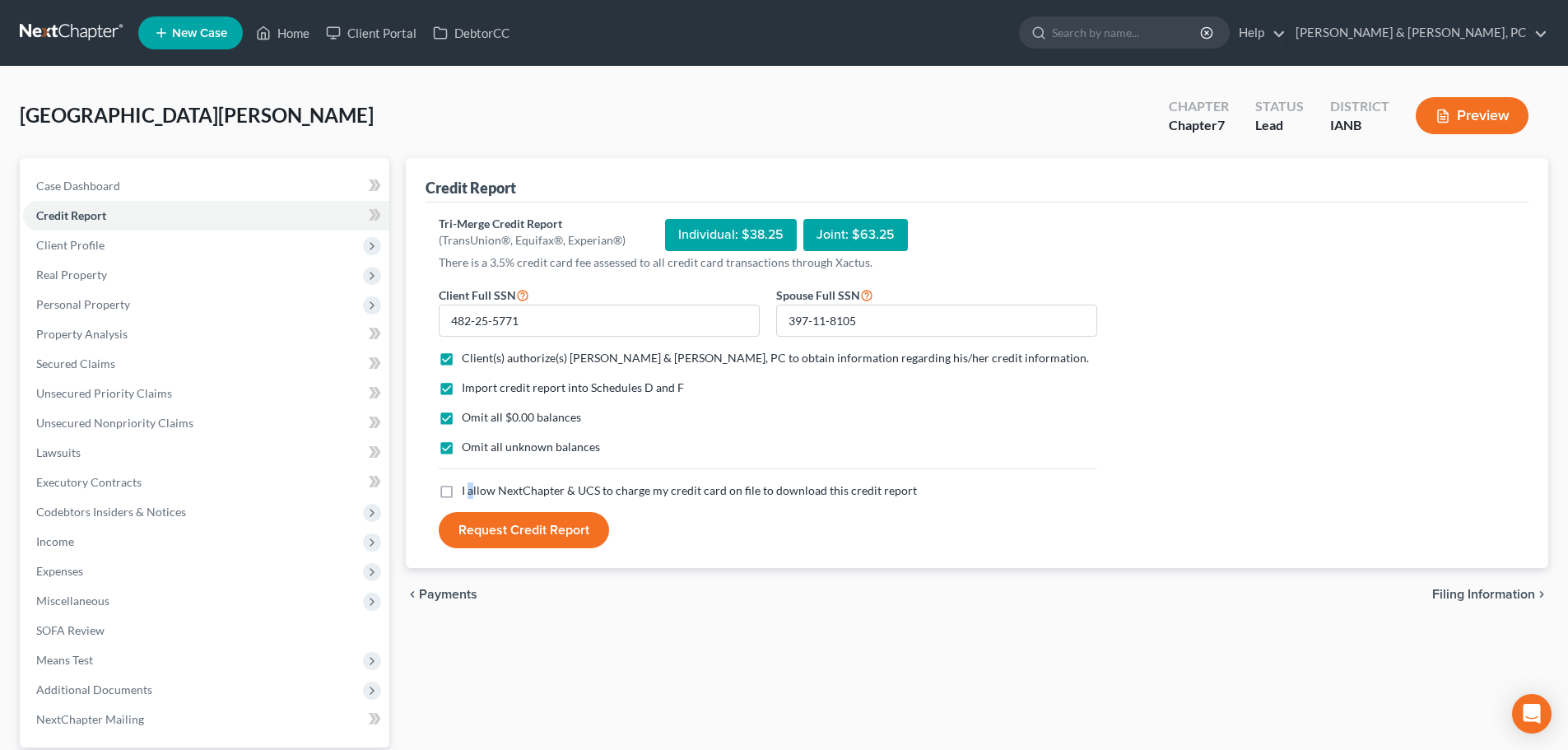
click at [470, 492] on span "I allow NextChapter & UCS to charge my credit card on file to download this cre…" at bounding box center [690, 491] width 455 height 14
click at [462, 490] on label "I allow NextChapter & UCS to charge my credit card on file to download this cre…" at bounding box center [690, 491] width 455 height 17
click at [468, 490] on input "I allow NextChapter & UCS to charge my credit card on file to download this cre…" at bounding box center [474, 488] width 11 height 11
checkbox input "true"
click at [1108, 395] on div "Tri-Merge Credit Report (TransUnion®, Equifax®, Experian®) Individual: $38.25 J…" at bounding box center [978, 382] width 1077 height 333
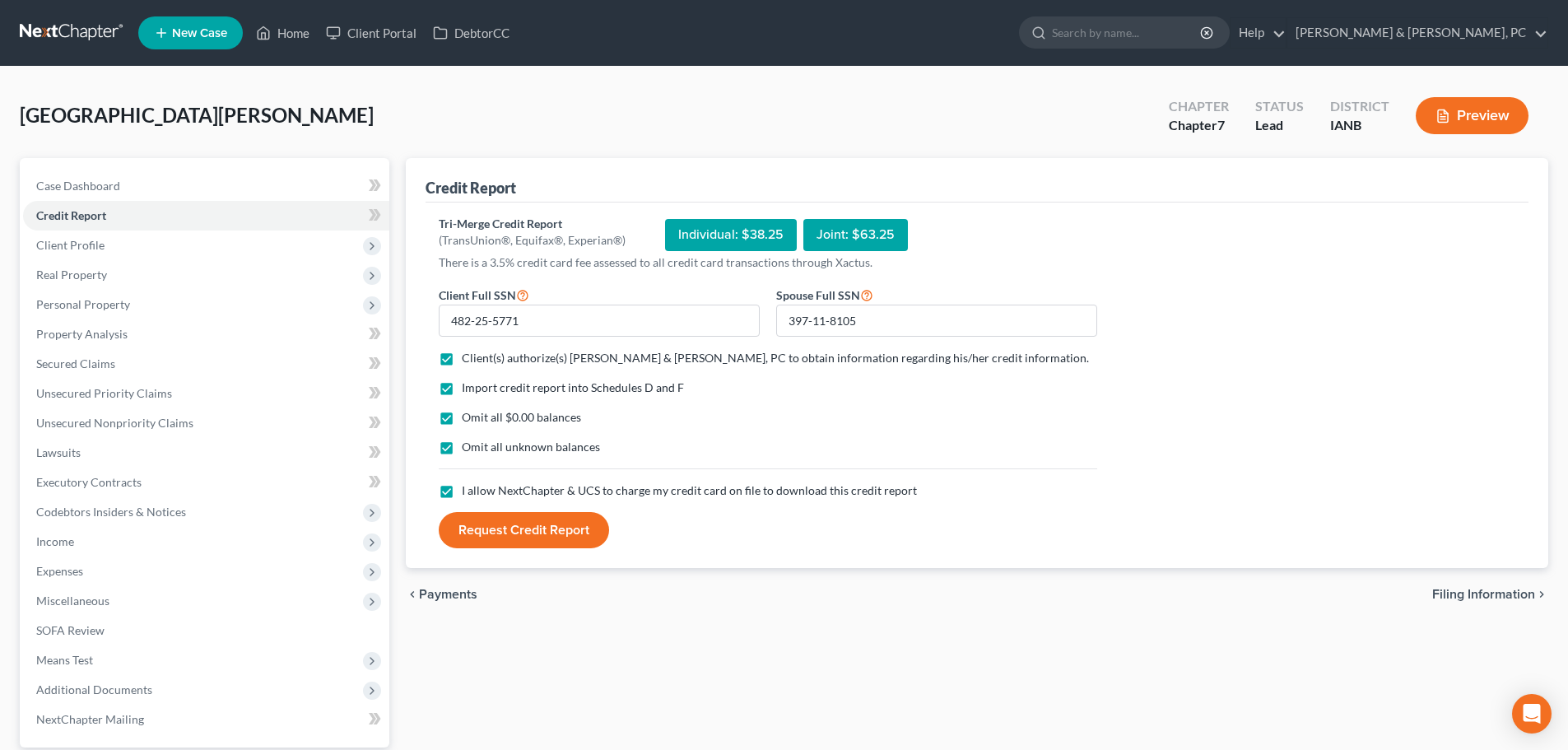
drag, startPoint x: 553, startPoint y: 531, endPoint x: 863, endPoint y: 580, distance: 313.8
click at [929, 575] on div "chevron_left Payments Filing Information chevron_right" at bounding box center [978, 594] width 1143 height 52
click at [584, 526] on button "Request Credit Report" at bounding box center [524, 530] width 171 height 36
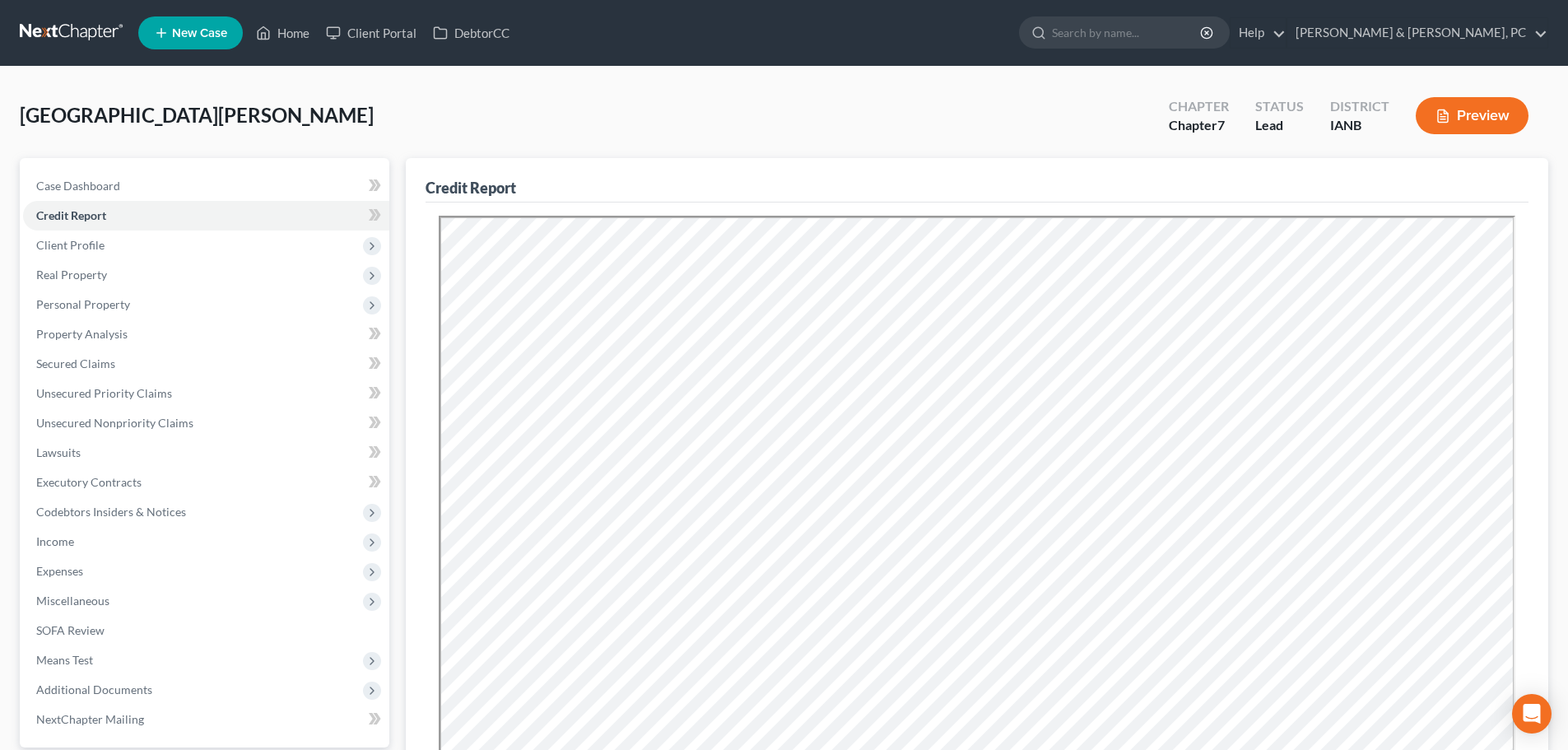
click at [1073, 89] on div "[GEOGRAPHIC_DATA][PERSON_NAME] Upgraded Chapter Chapter 7 Status Lead District …" at bounding box center [784, 122] width 1529 height 72
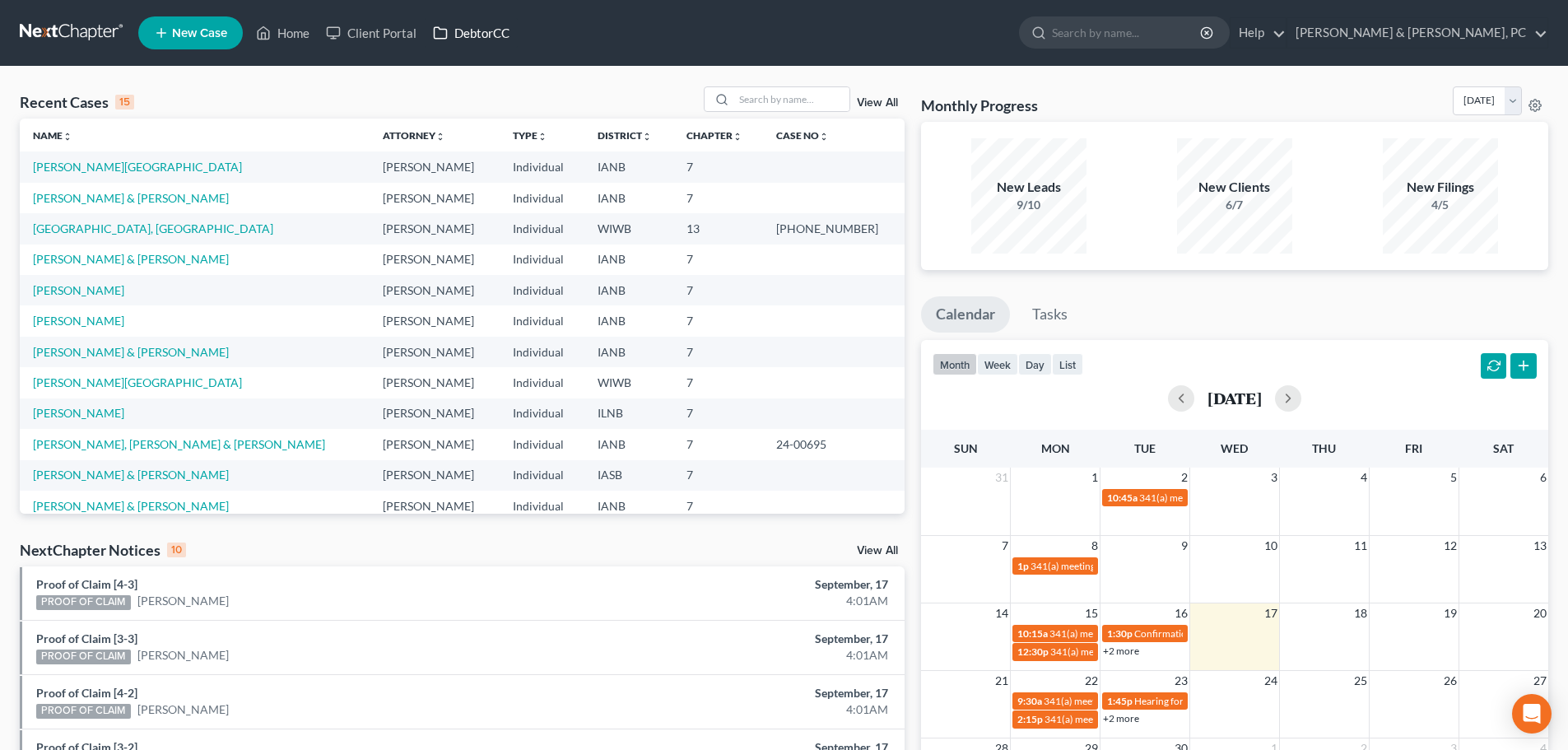
click at [497, 32] on link "DebtorCC" at bounding box center [471, 32] width 93 height 29
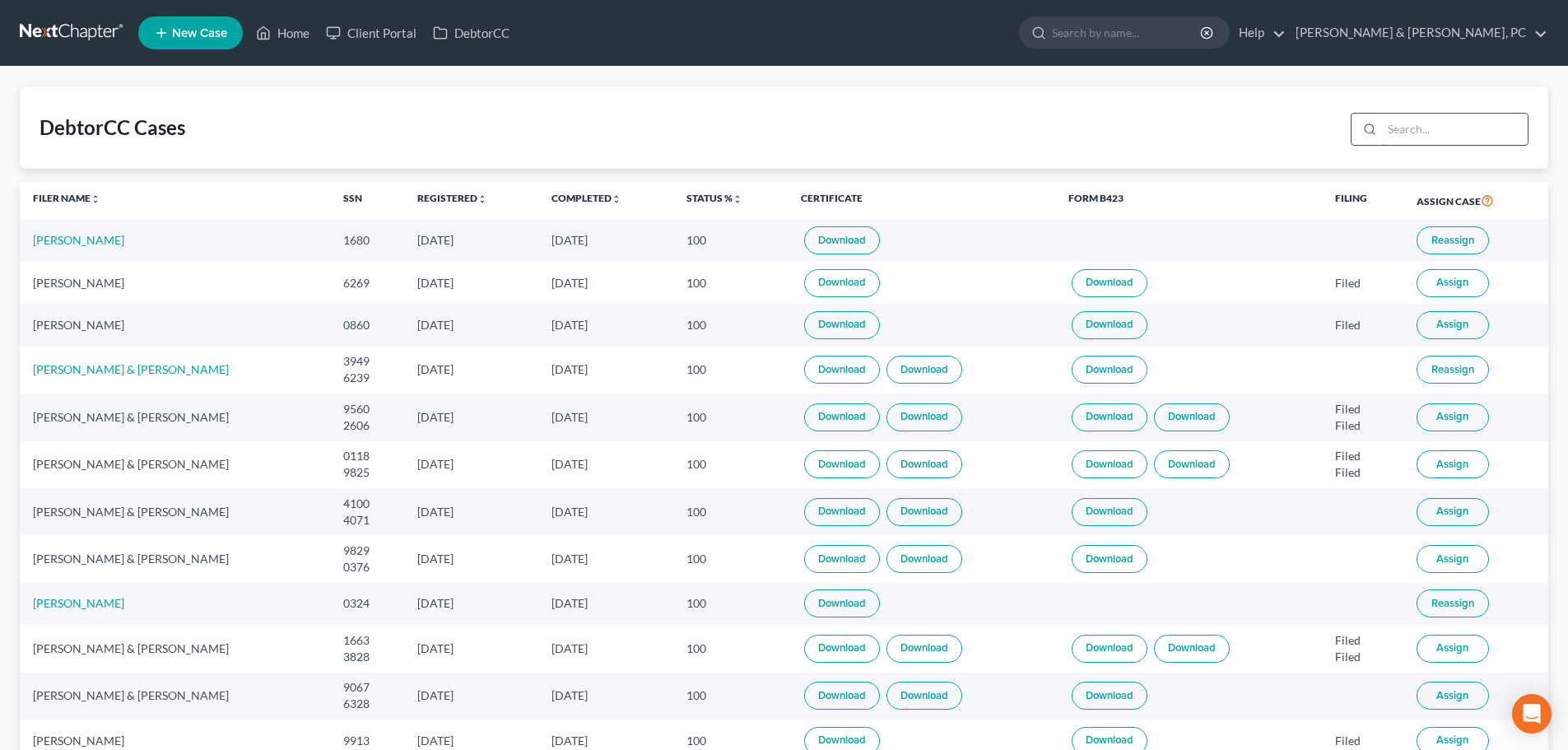
click at [1430, 138] on input "search" at bounding box center [1455, 129] width 146 height 31
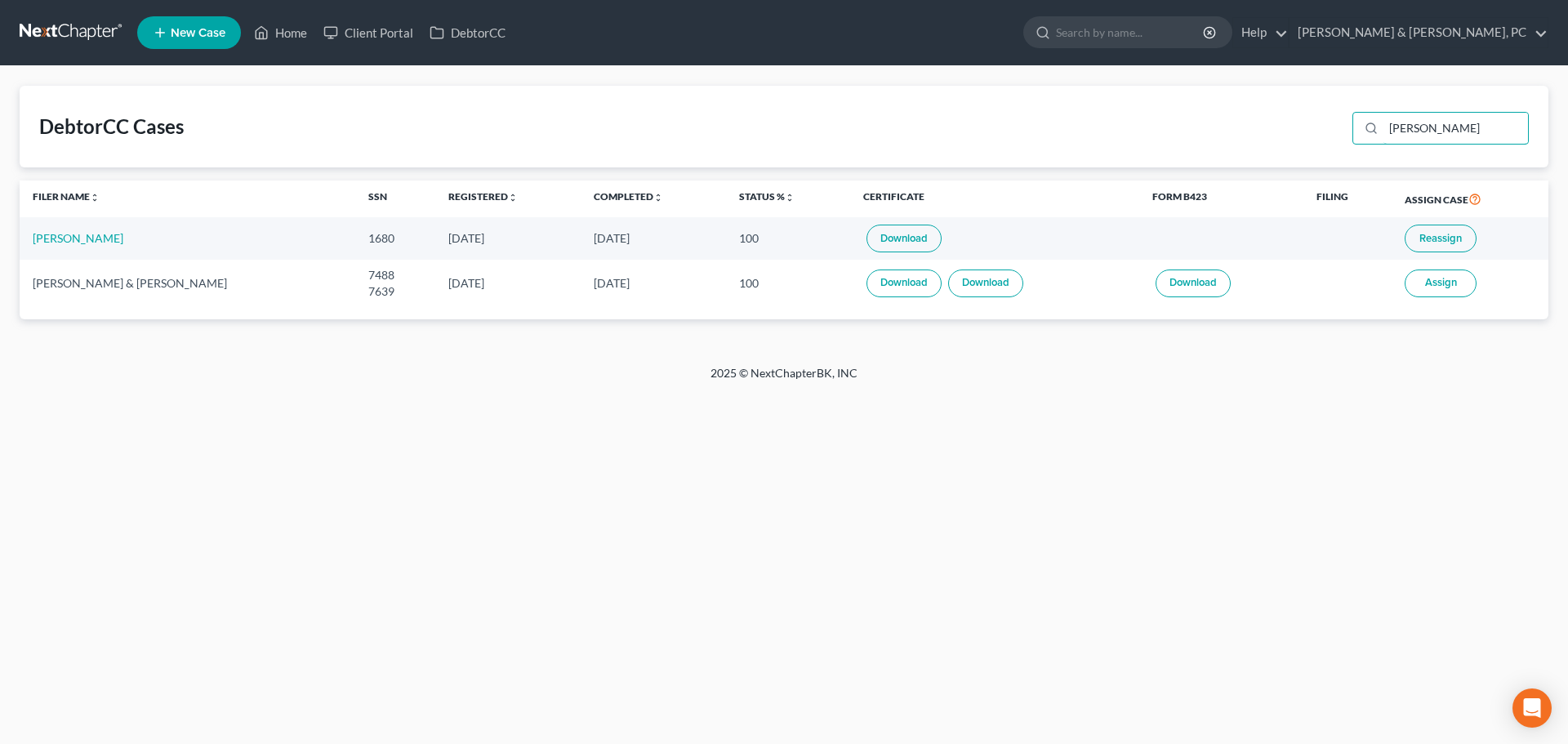
type input "kress"
click at [898, 249] on link "Download" at bounding box center [904, 238] width 75 height 27
click at [34, 18] on link at bounding box center [71, 32] width 105 height 29
